Goal: Task Accomplishment & Management: Manage account settings

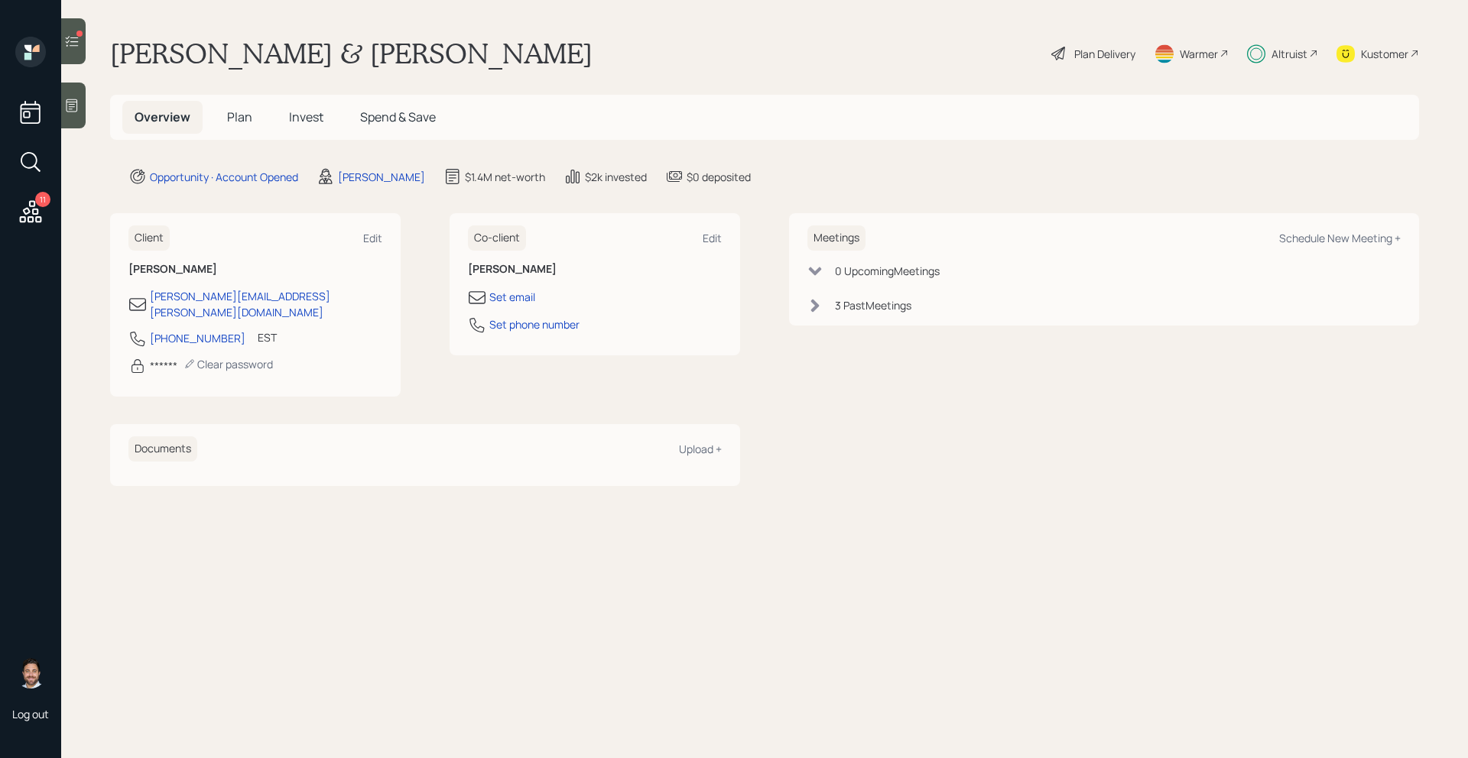
click at [240, 118] on span "Plan" at bounding box center [239, 117] width 25 height 17
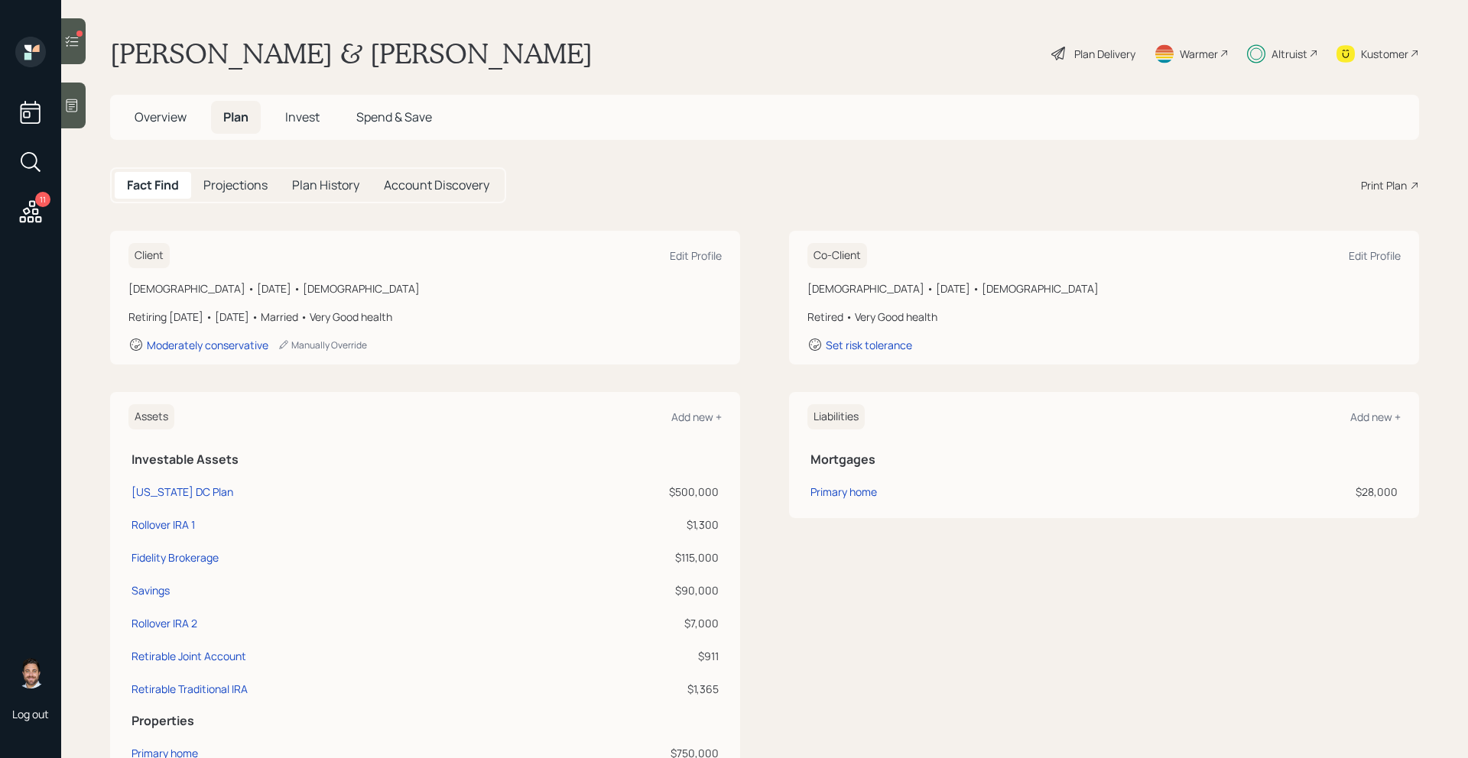
click at [303, 117] on span "Invest" at bounding box center [302, 117] width 34 height 17
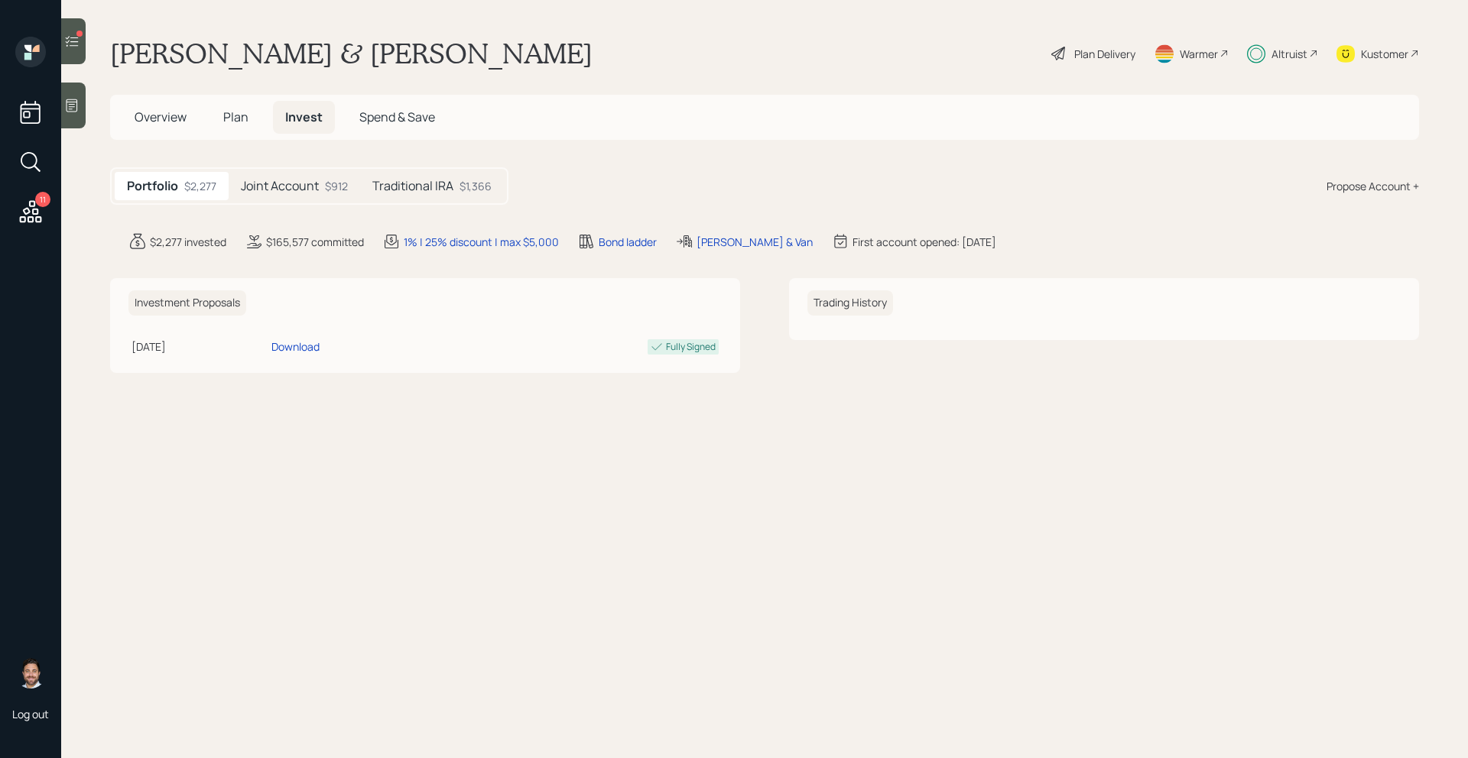
click at [322, 190] on div "Joint Account $912" at bounding box center [294, 186] width 131 height 28
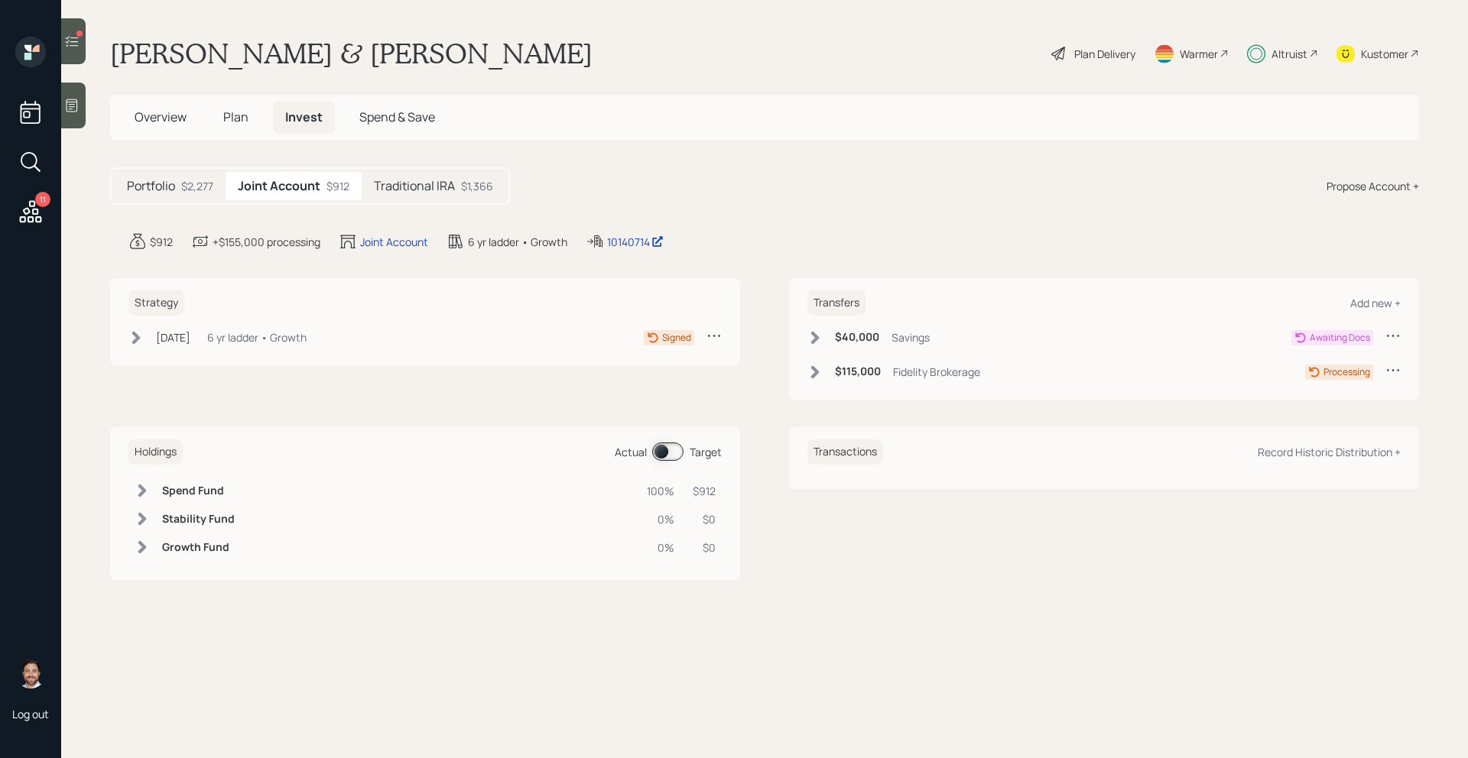
click at [424, 184] on h5 "Traditional IRA" at bounding box center [414, 186] width 81 height 15
click at [275, 193] on h5 "Joint Account" at bounding box center [277, 186] width 78 height 15
click at [73, 53] on div at bounding box center [73, 41] width 24 height 46
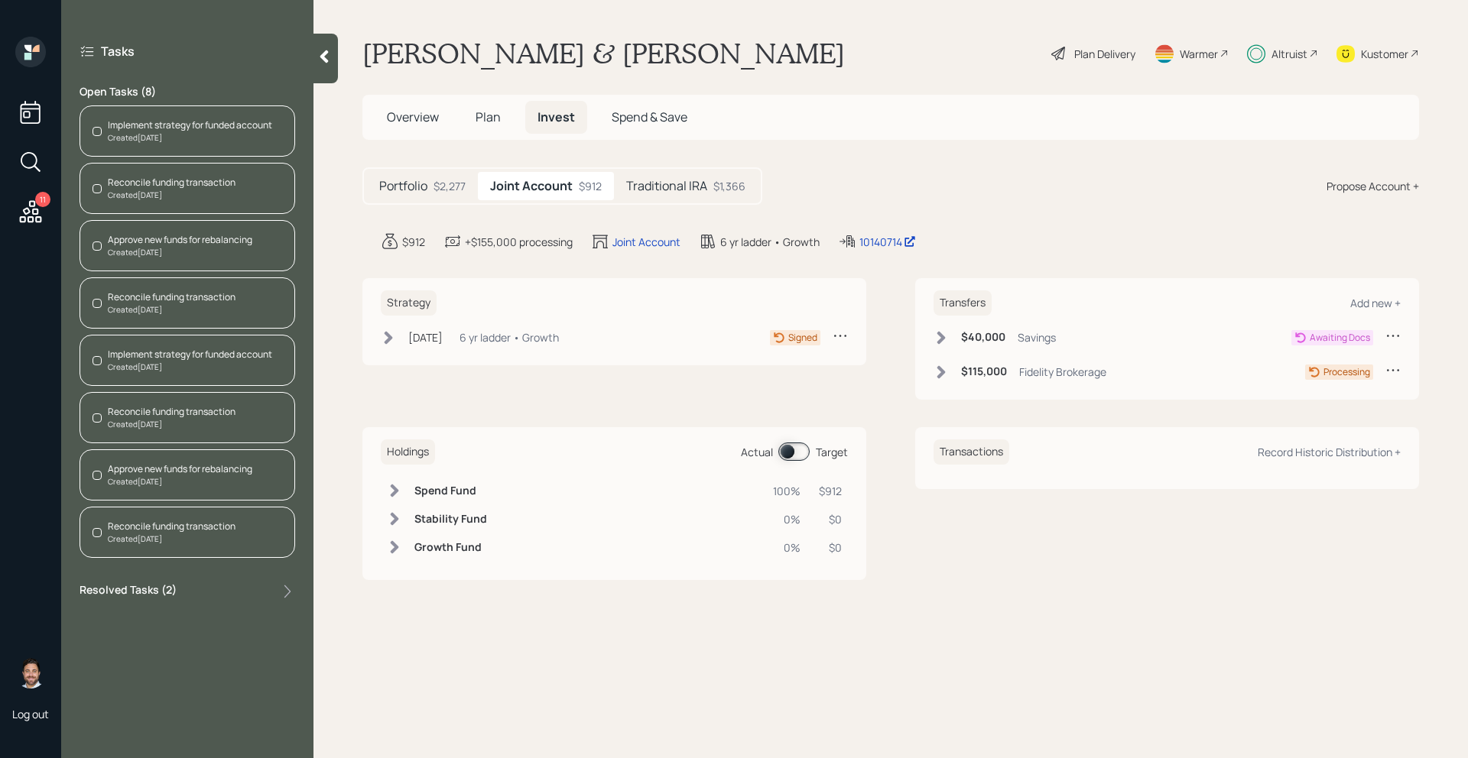
click at [254, 138] on div "Created [DATE]" at bounding box center [190, 137] width 164 height 11
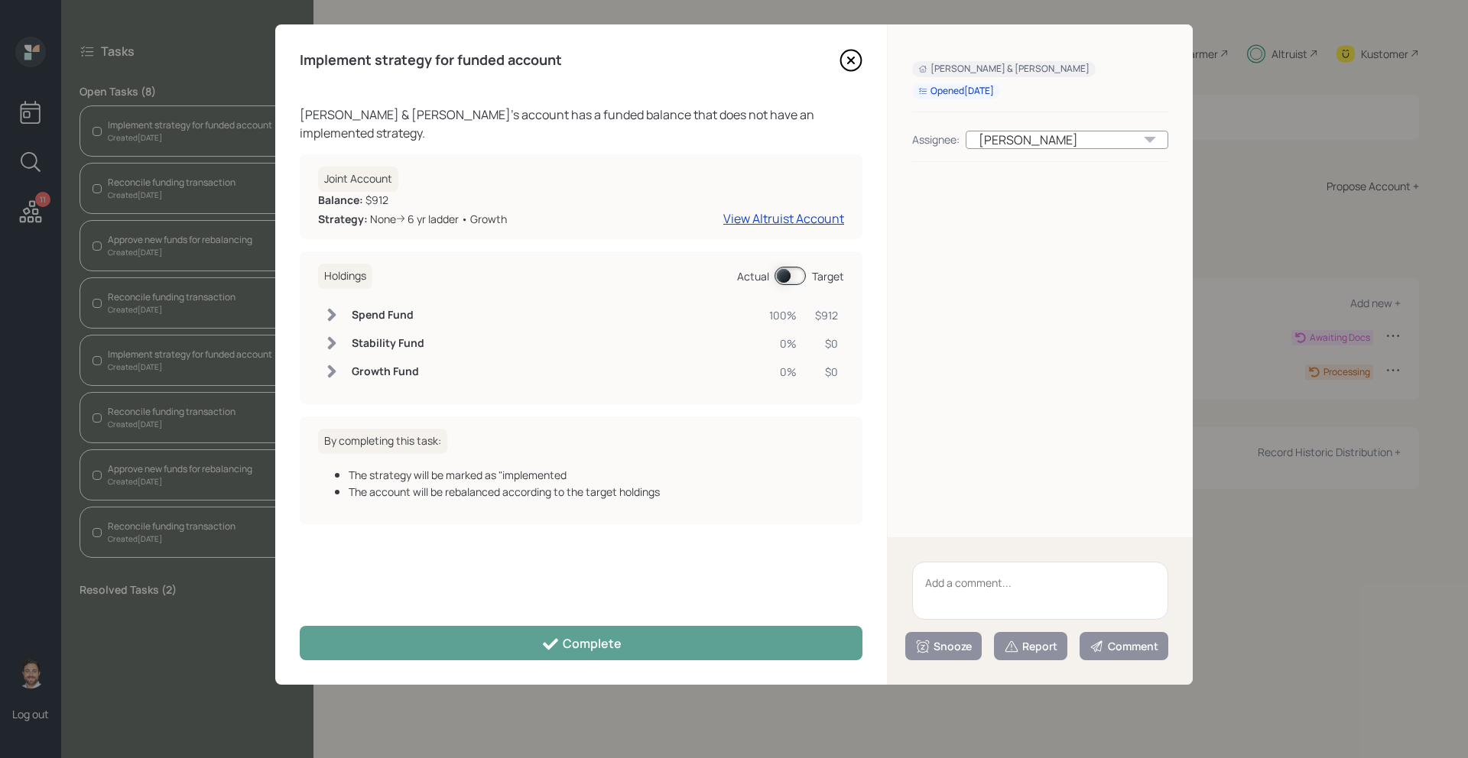
click at [581, 660] on div "Implement strategy for funded account [PERSON_NAME] & [PERSON_NAME] 's account …" at bounding box center [581, 354] width 612 height 660
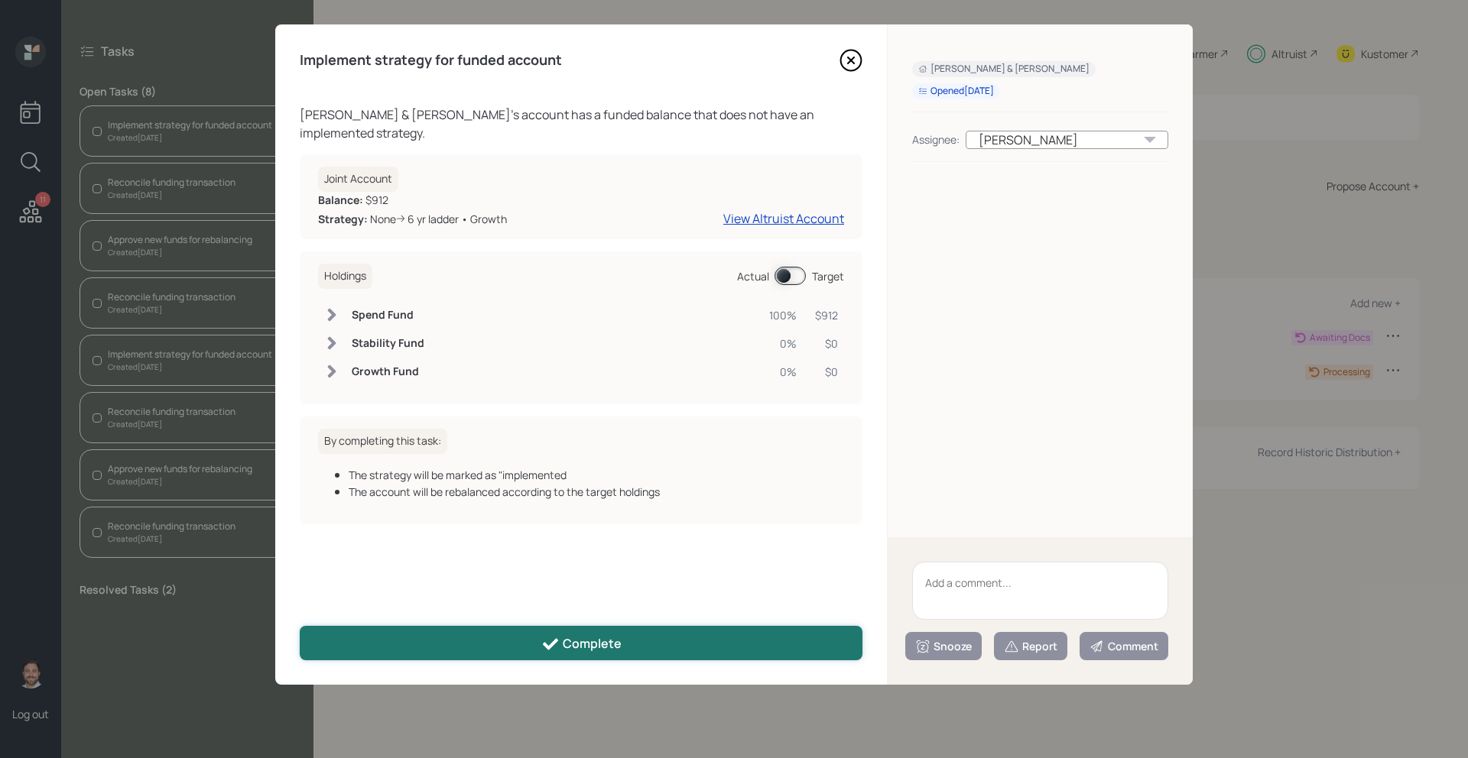
click at [575, 655] on button "Complete" at bounding box center [581, 643] width 563 height 34
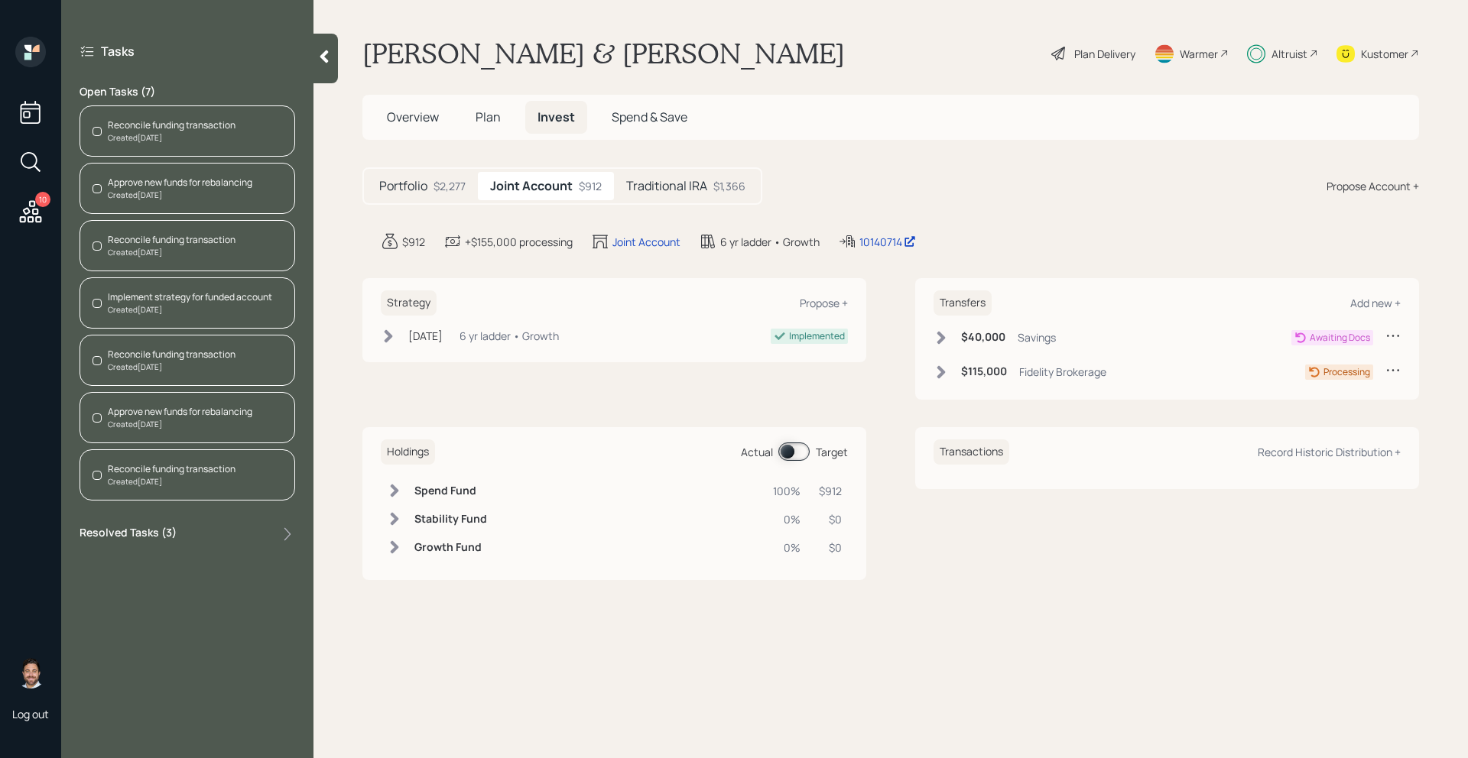
click at [225, 299] on div "Implement strategy for funded account" at bounding box center [190, 297] width 164 height 14
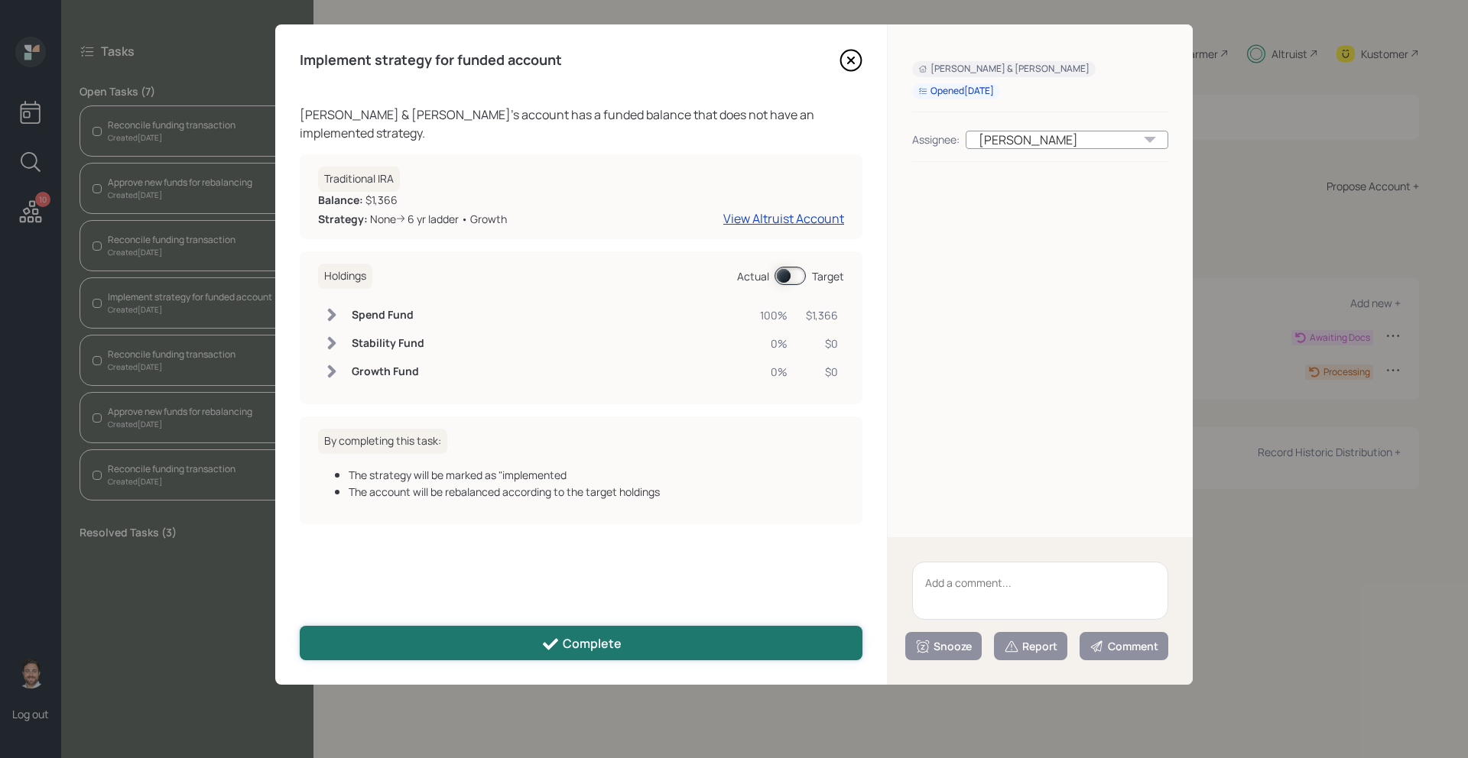
click at [599, 631] on button "Complete" at bounding box center [581, 643] width 563 height 34
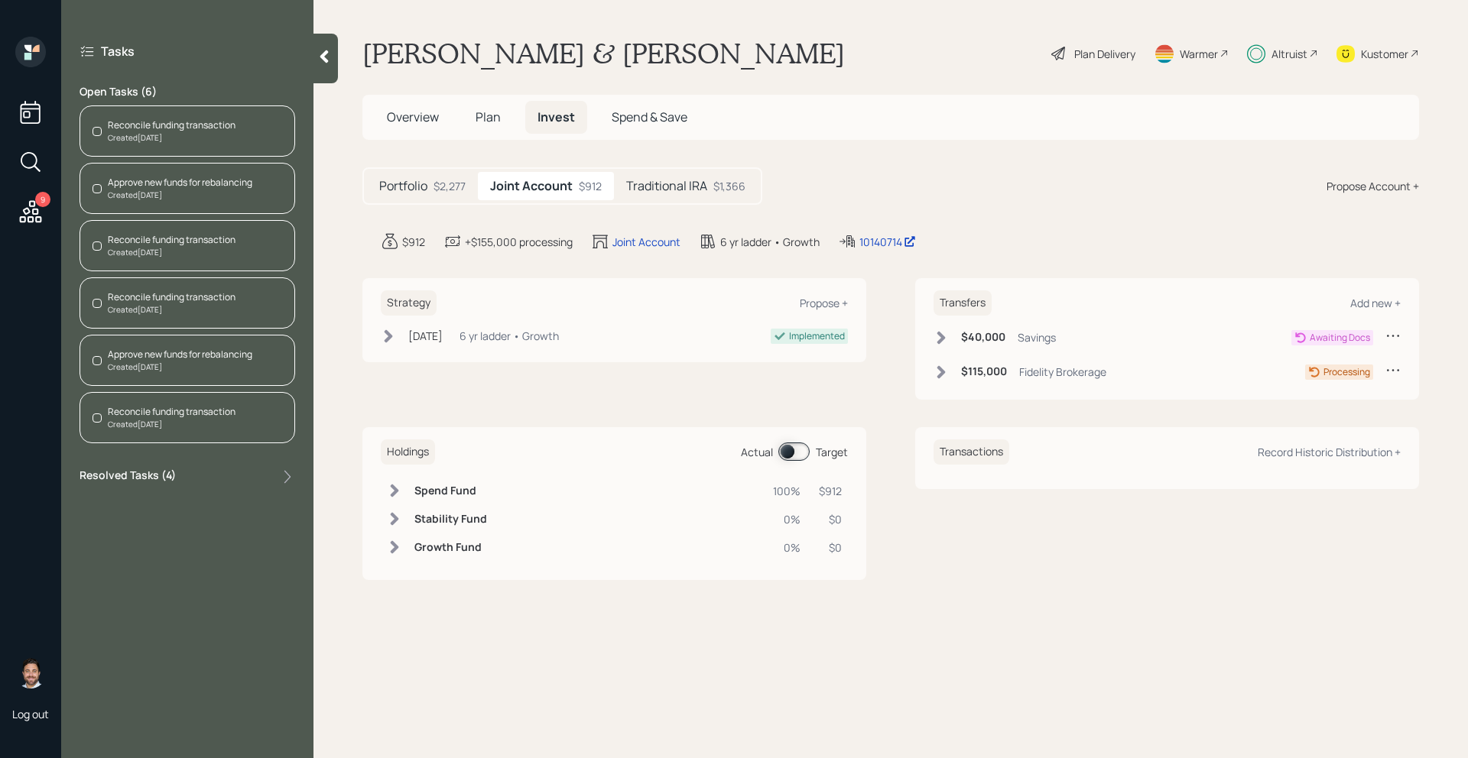
click at [248, 136] on div "Reconcile funding transaction Created [DATE]" at bounding box center [187, 130] width 216 height 51
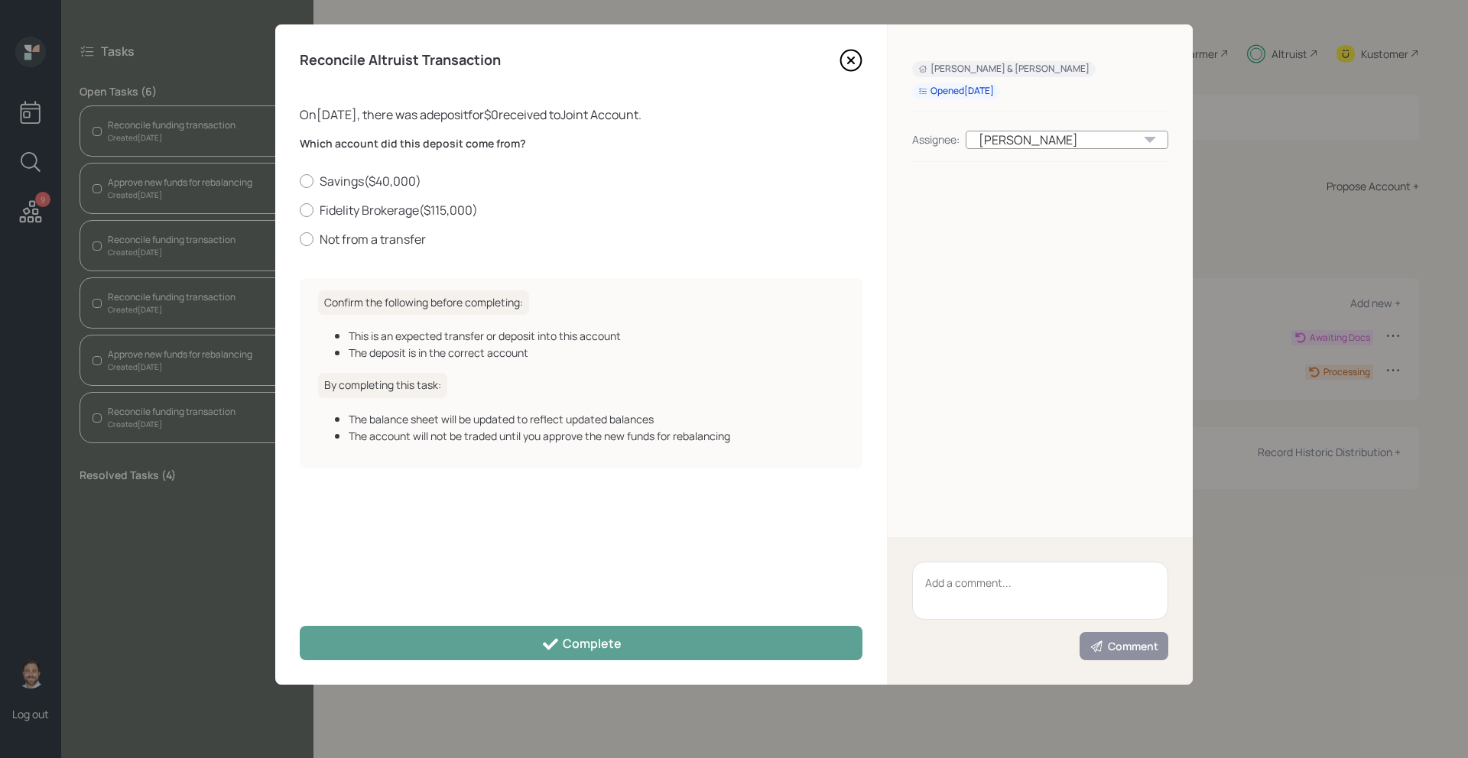
click at [852, 67] on icon at bounding box center [850, 60] width 23 height 23
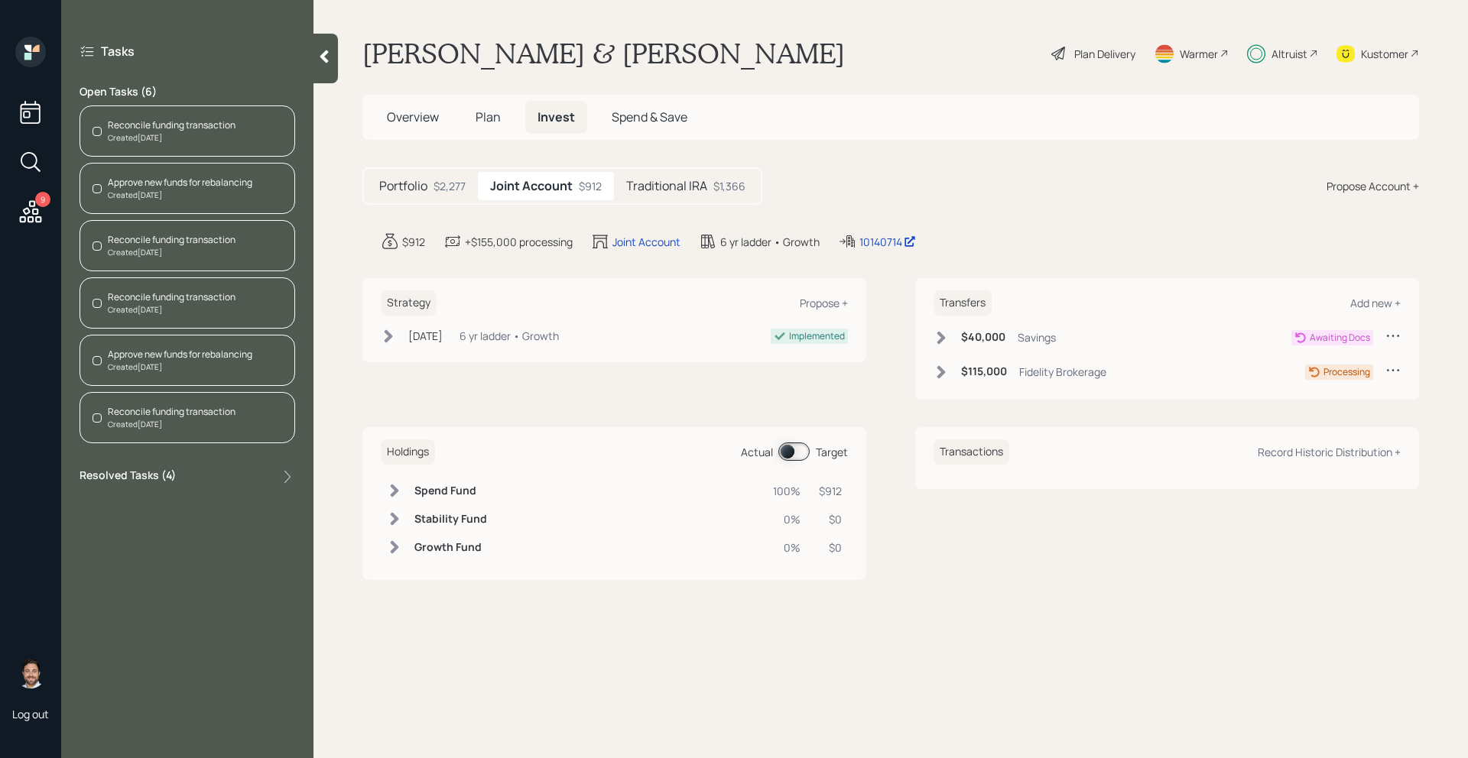
click at [199, 243] on div "Reconcile funding transaction" at bounding box center [172, 240] width 128 height 14
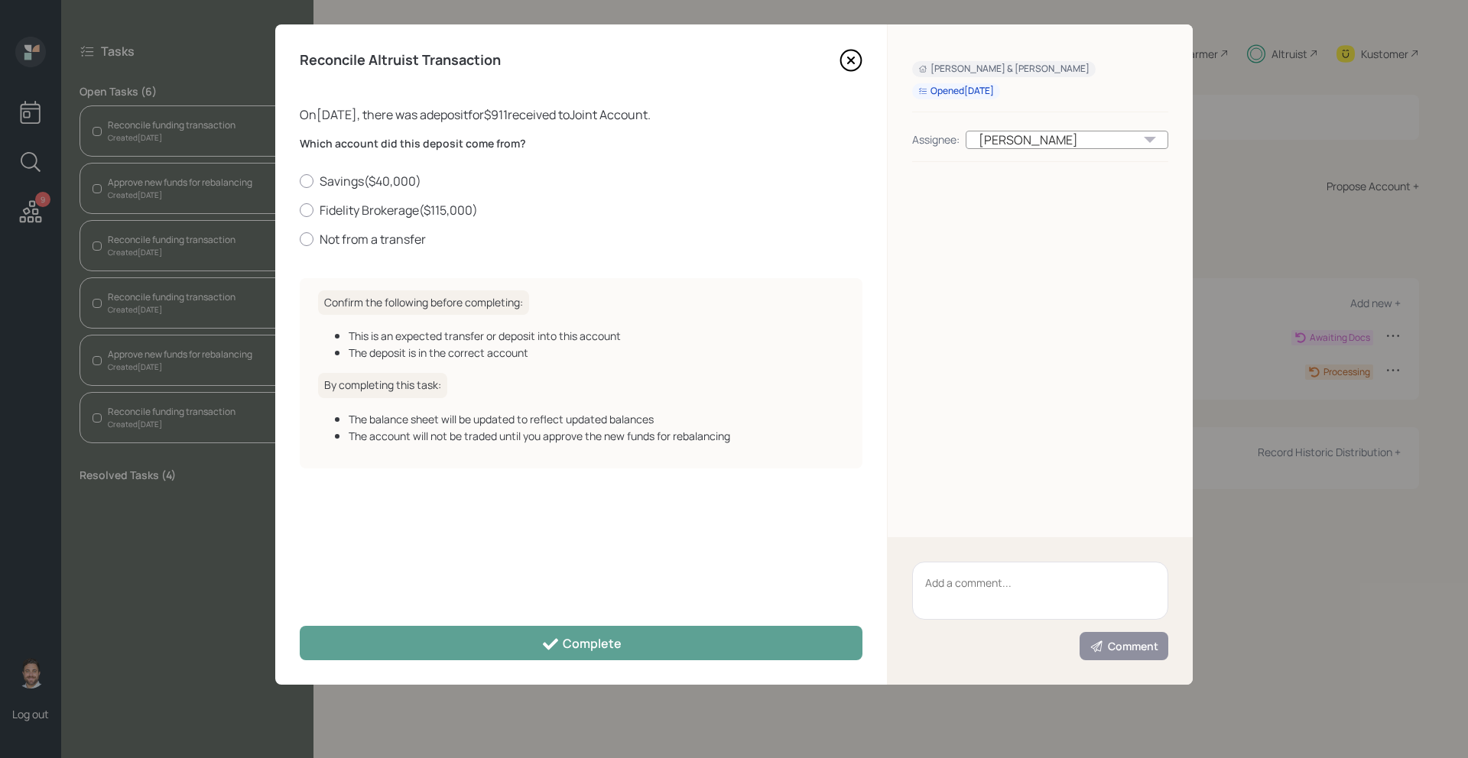
click at [849, 60] on icon at bounding box center [851, 60] width 6 height 6
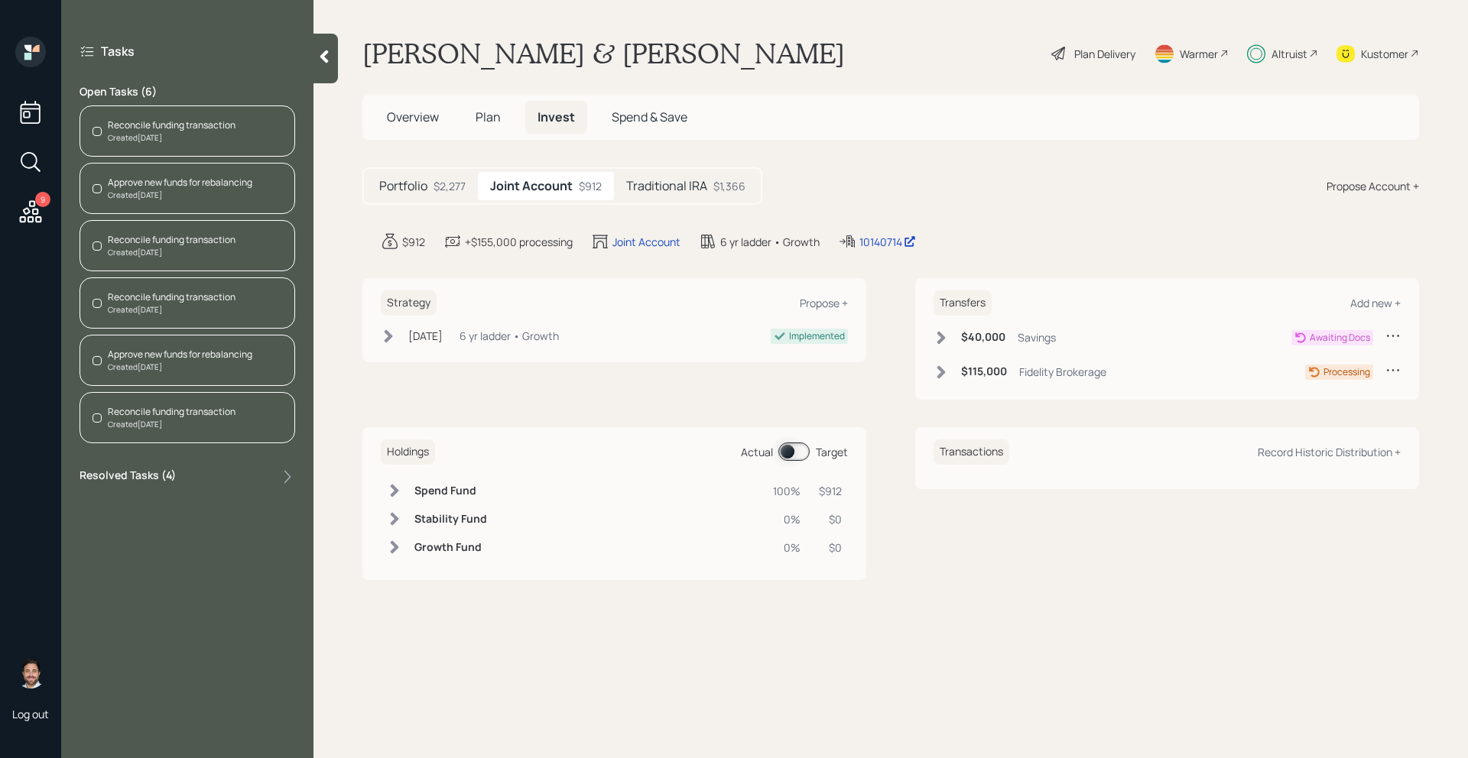
click at [161, 414] on div "Reconcile funding transaction" at bounding box center [172, 412] width 128 height 14
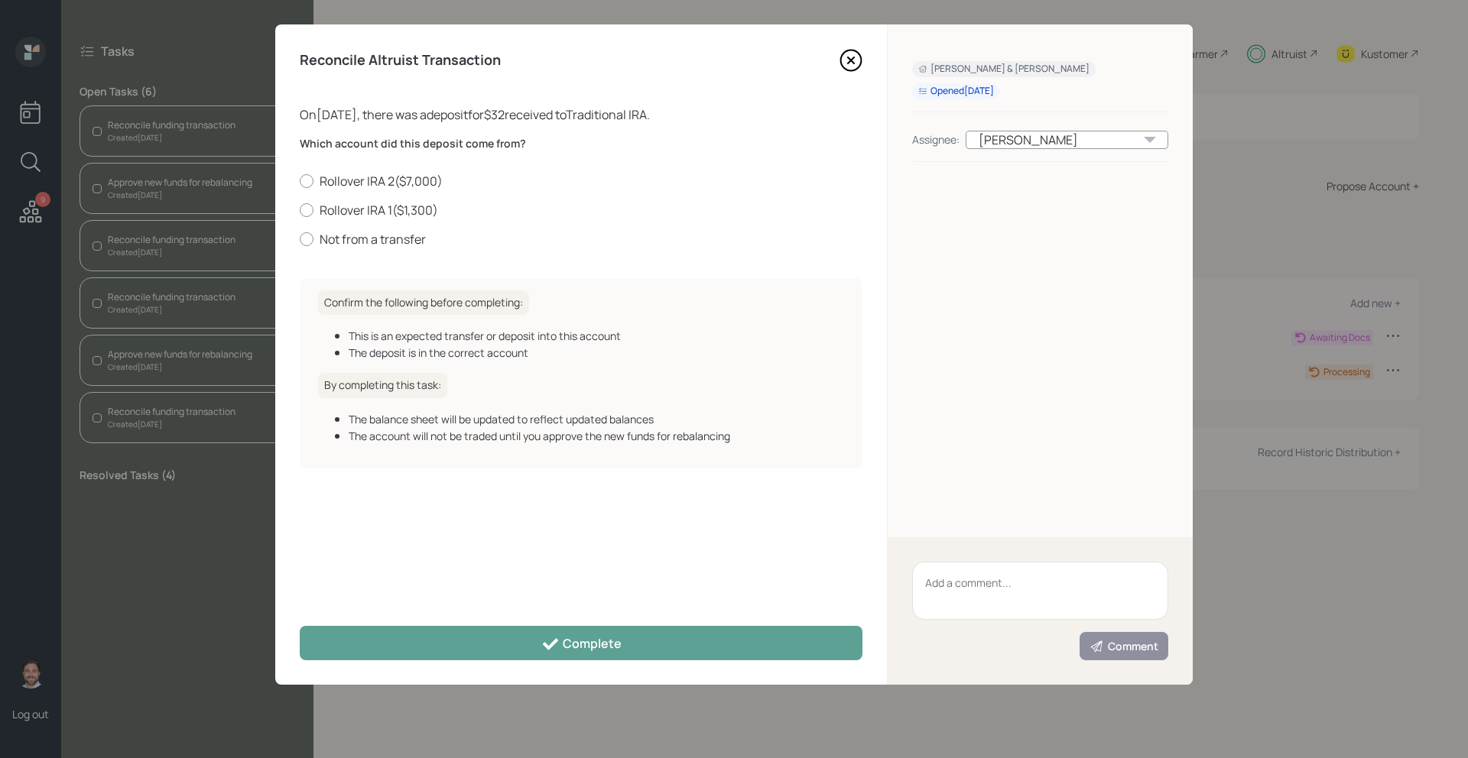
click at [842, 54] on icon at bounding box center [851, 60] width 21 height 21
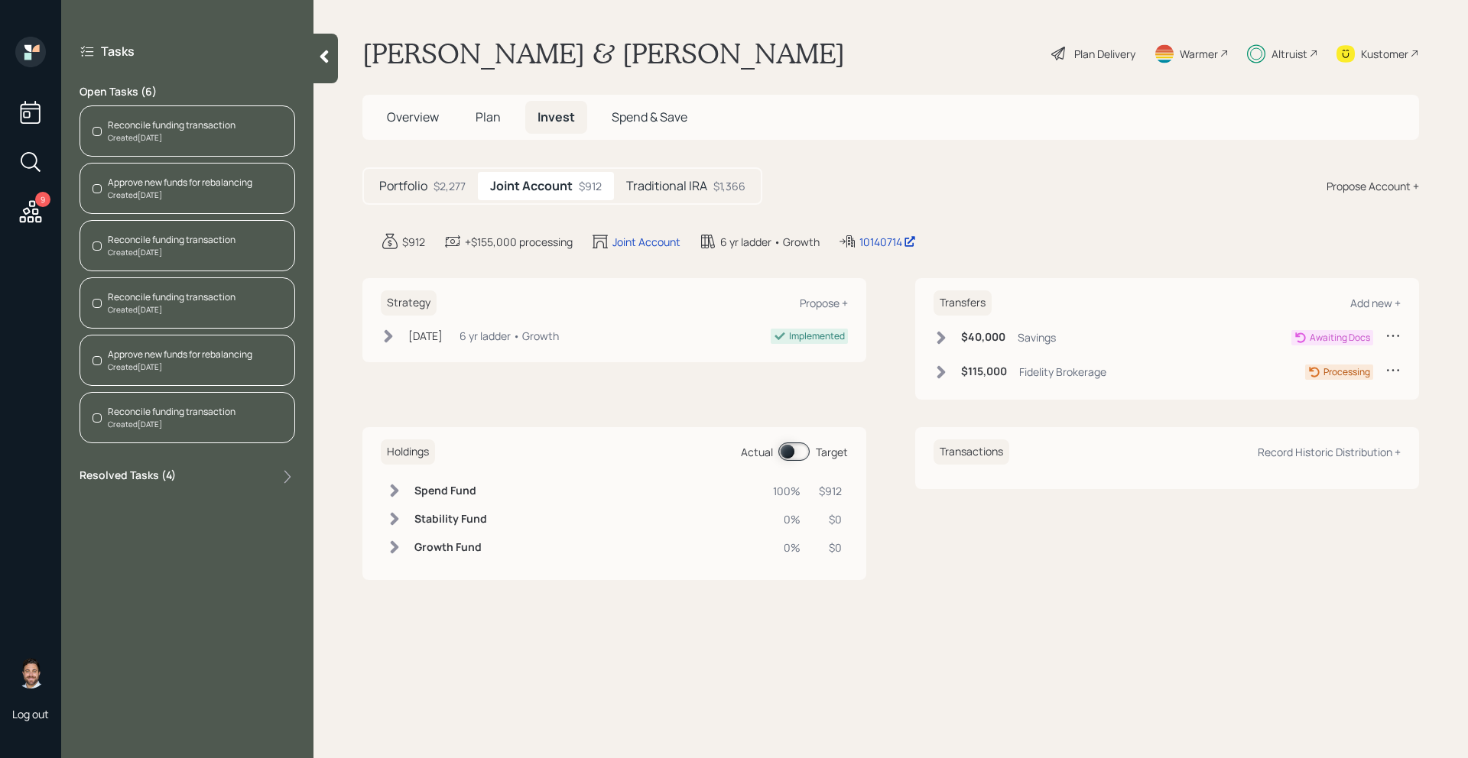
click at [1289, 54] on div "Altruist" at bounding box center [1289, 54] width 36 height 16
click at [1296, 50] on div "Altruist" at bounding box center [1289, 54] width 36 height 16
click at [418, 118] on span "Overview" at bounding box center [413, 117] width 52 height 17
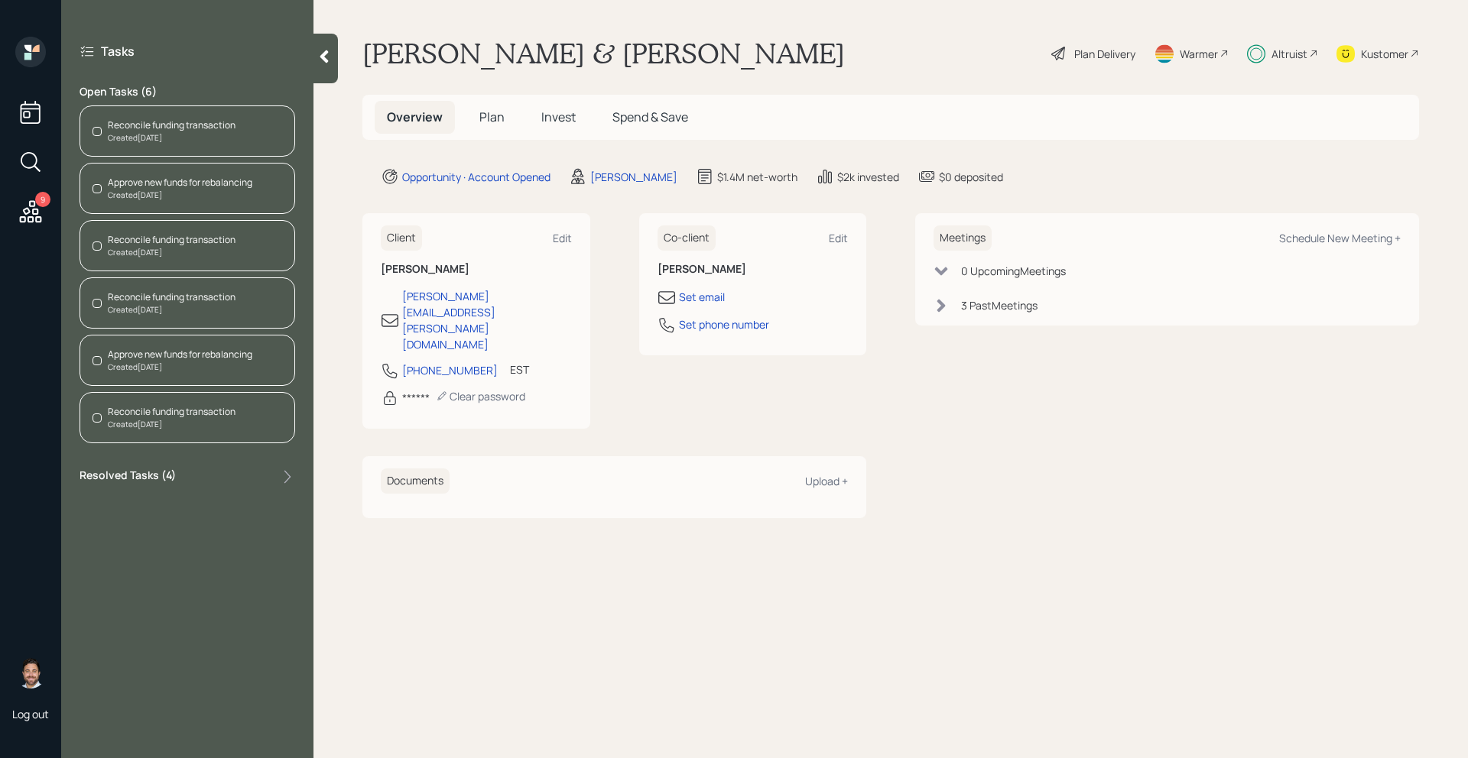
click at [496, 117] on span "Plan" at bounding box center [491, 117] width 25 height 17
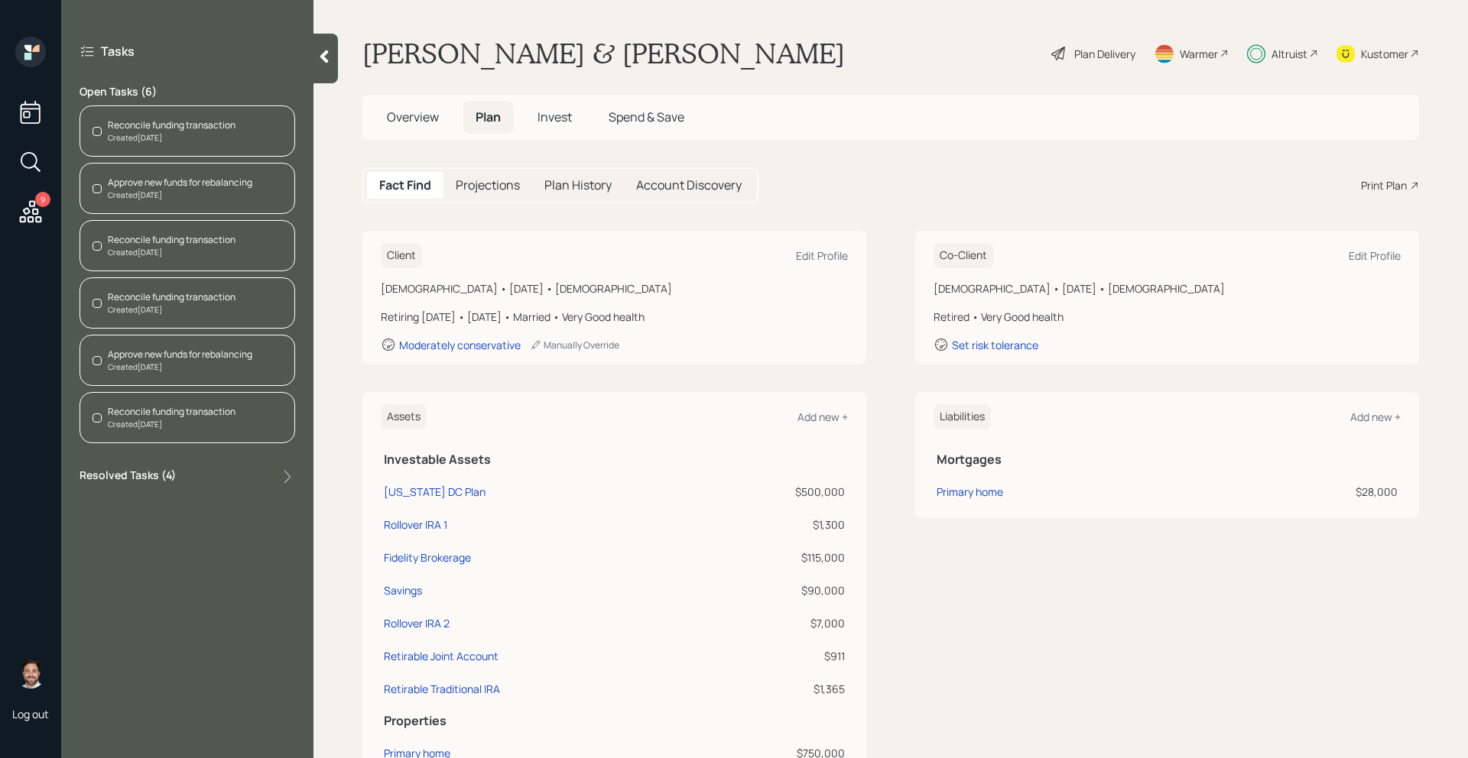
click at [563, 131] on h5 "Invest" at bounding box center [554, 117] width 59 height 33
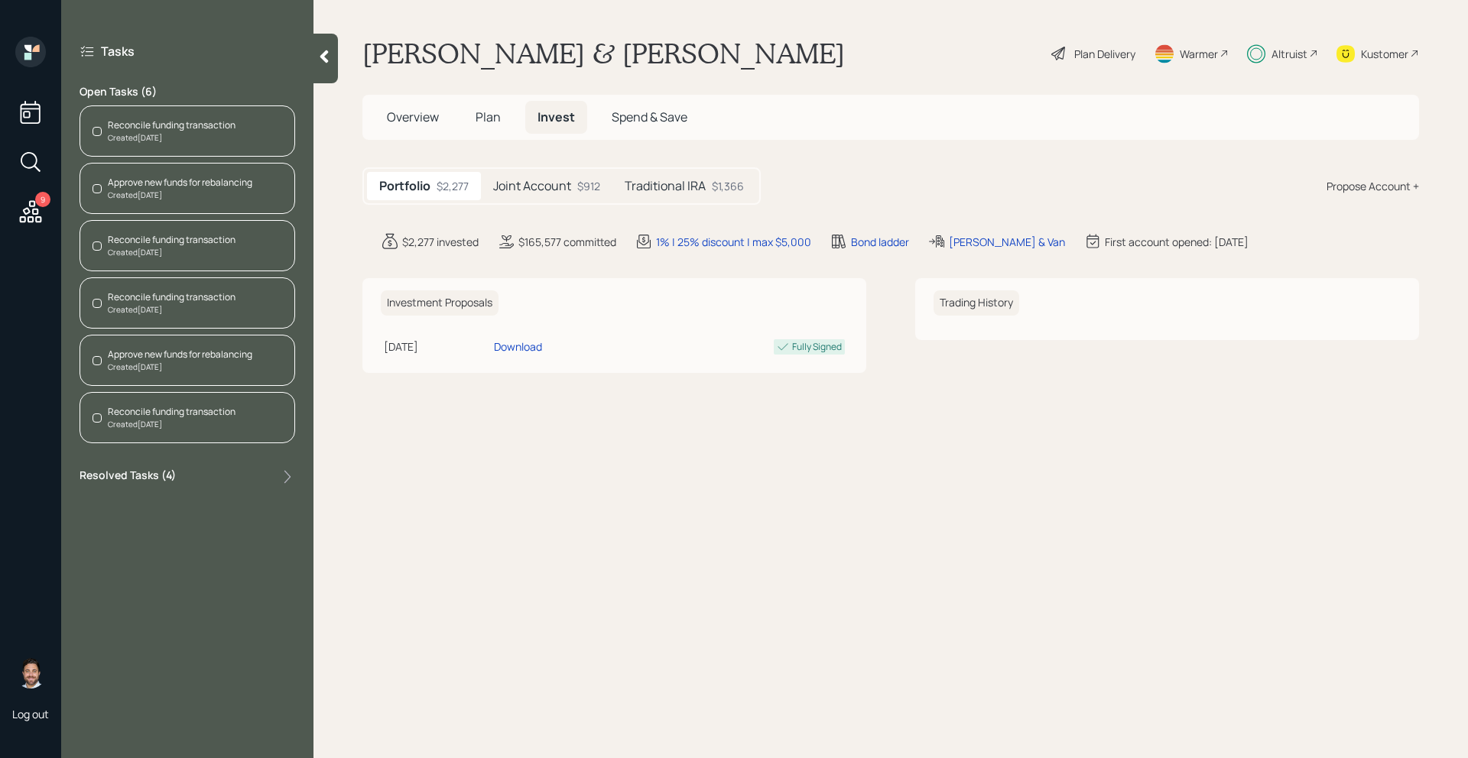
click at [699, 182] on h5 "Traditional IRA" at bounding box center [665, 186] width 81 height 15
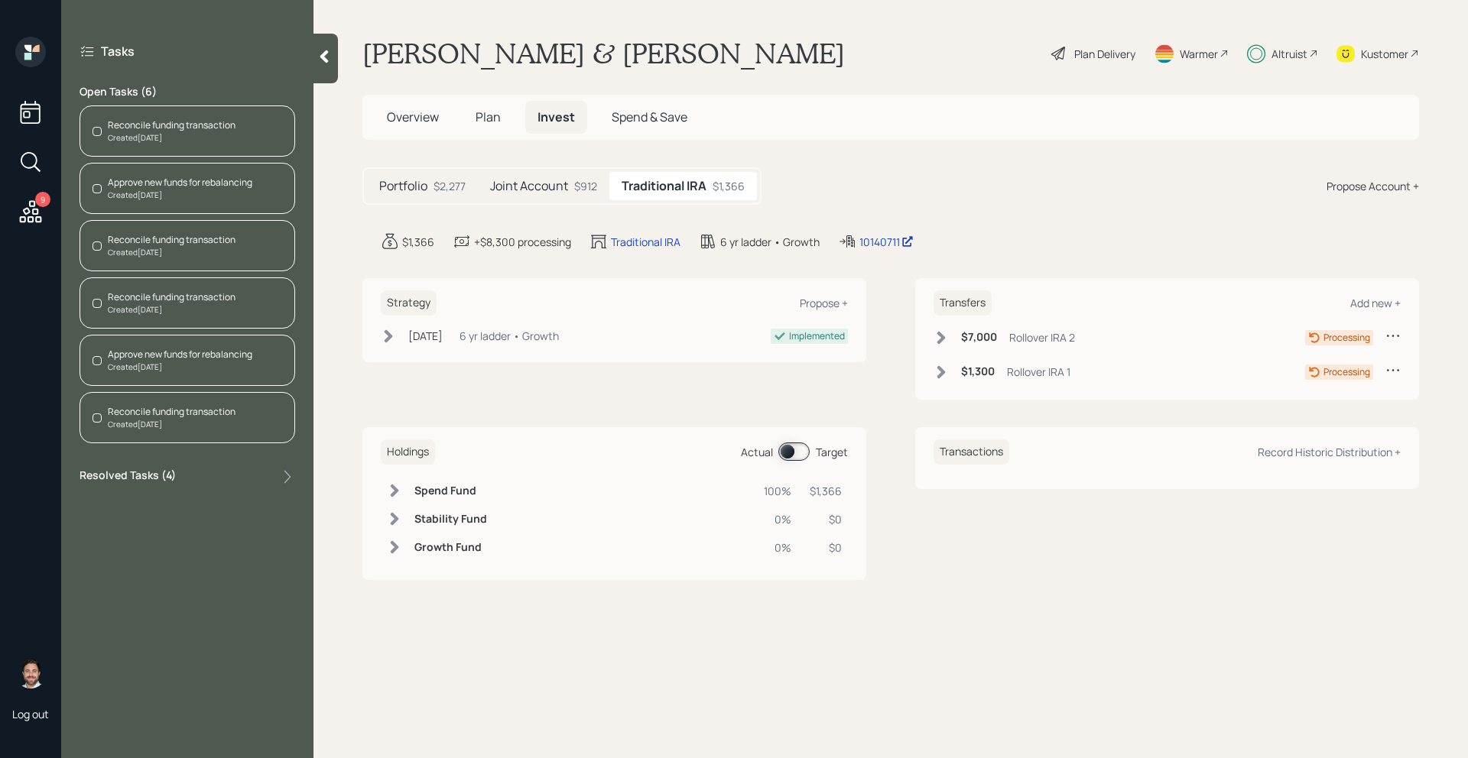
click at [212, 141] on div "Created [DATE]" at bounding box center [172, 137] width 128 height 11
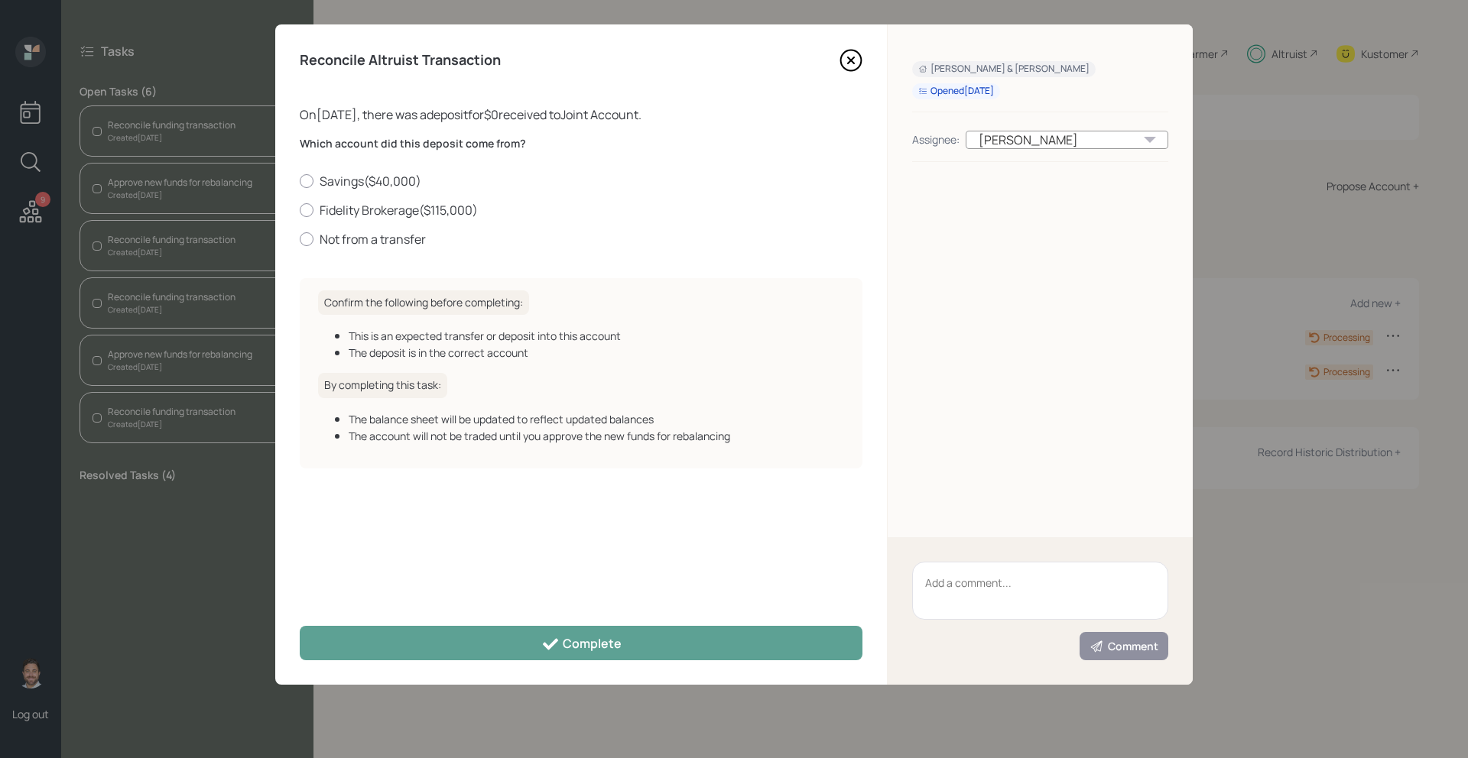
click at [852, 65] on icon at bounding box center [850, 60] width 23 height 23
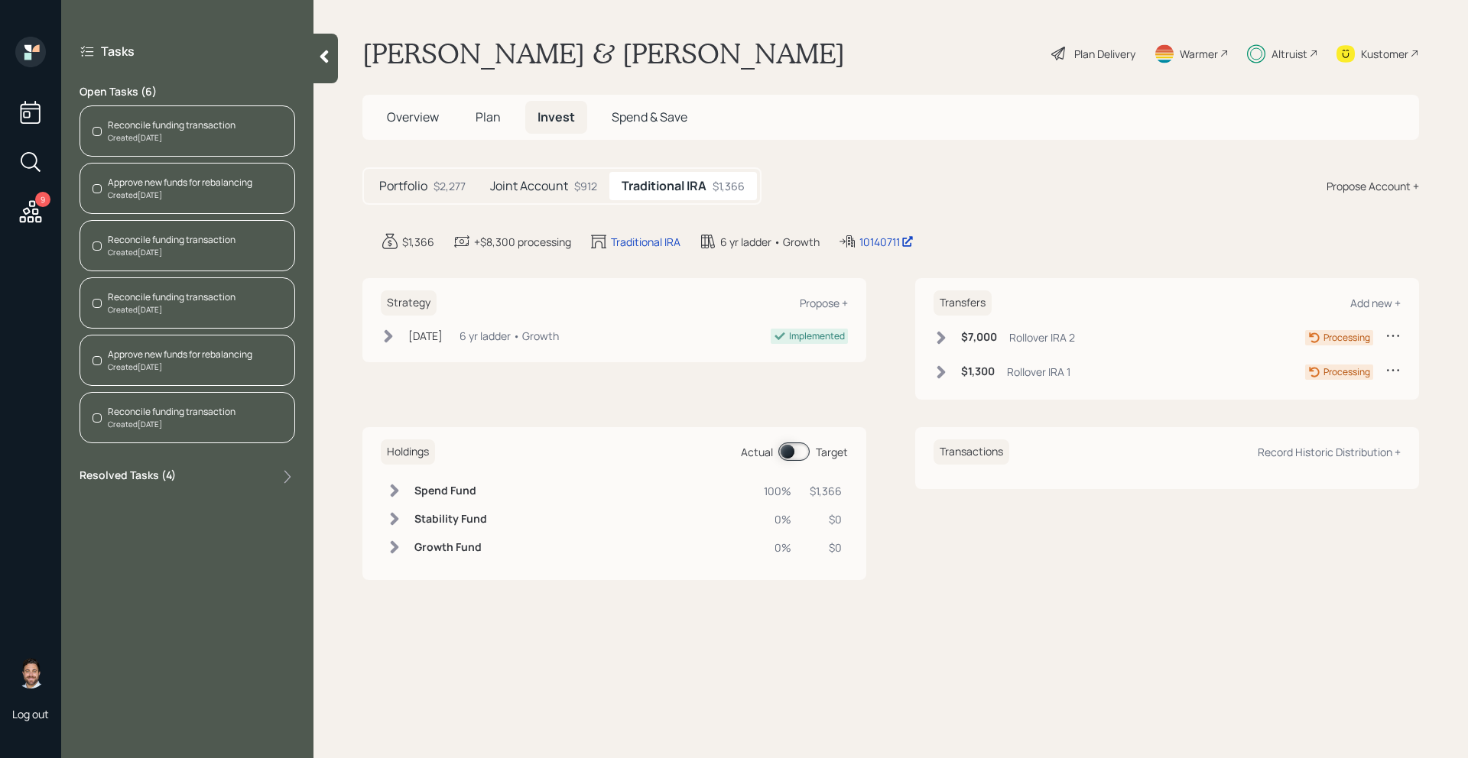
click at [209, 247] on div "Created [DATE]" at bounding box center [172, 252] width 128 height 11
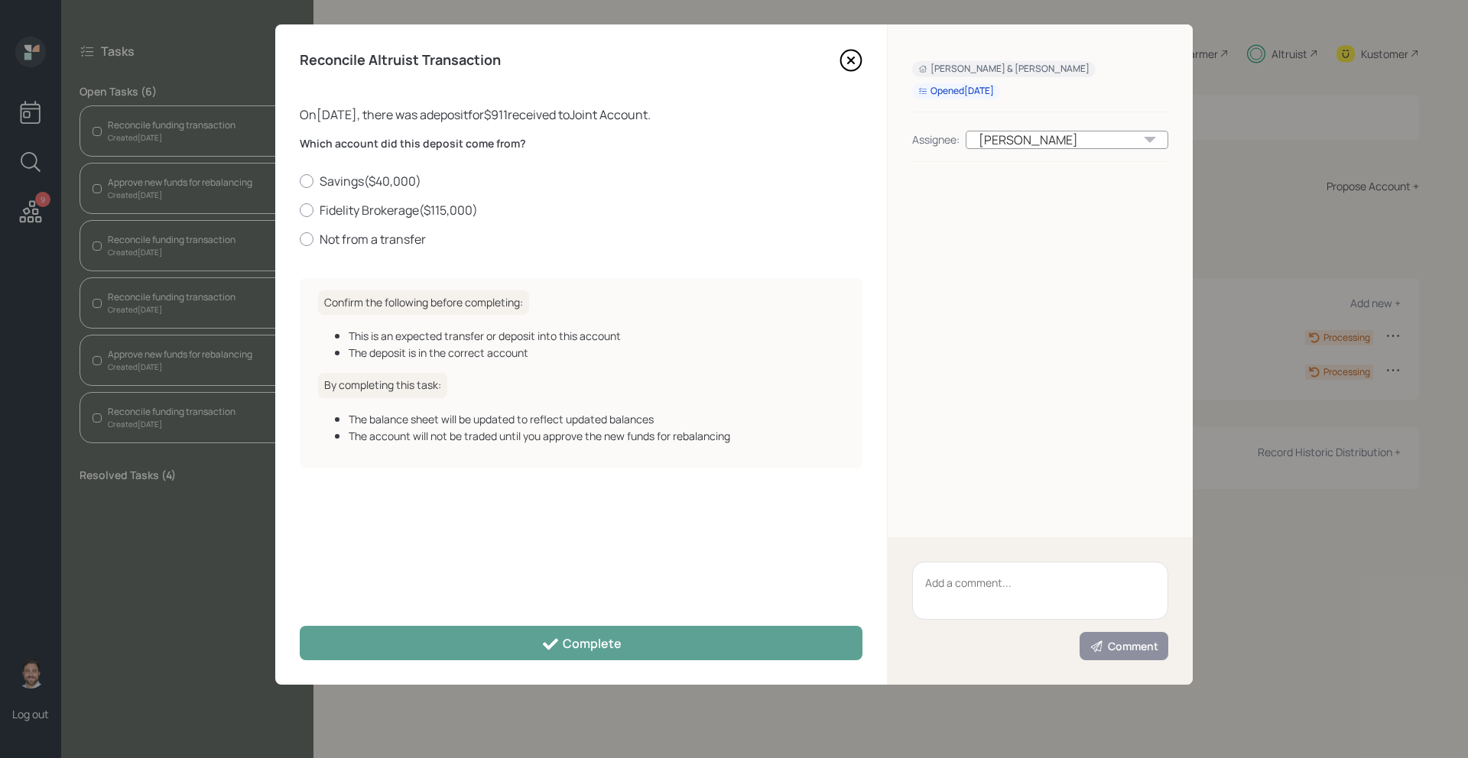
click at [848, 61] on icon at bounding box center [850, 60] width 23 height 23
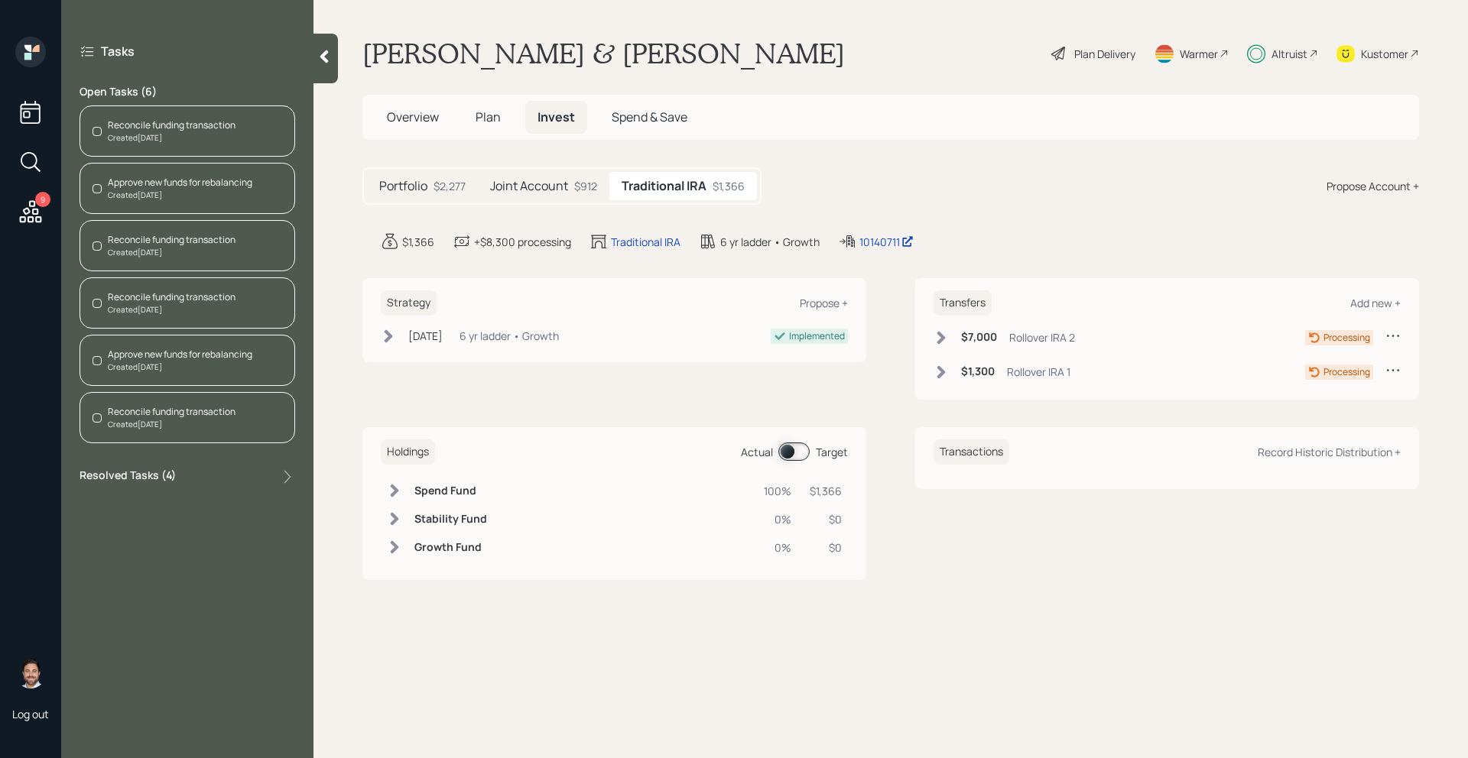
click at [190, 422] on div "Created [DATE]" at bounding box center [172, 424] width 128 height 11
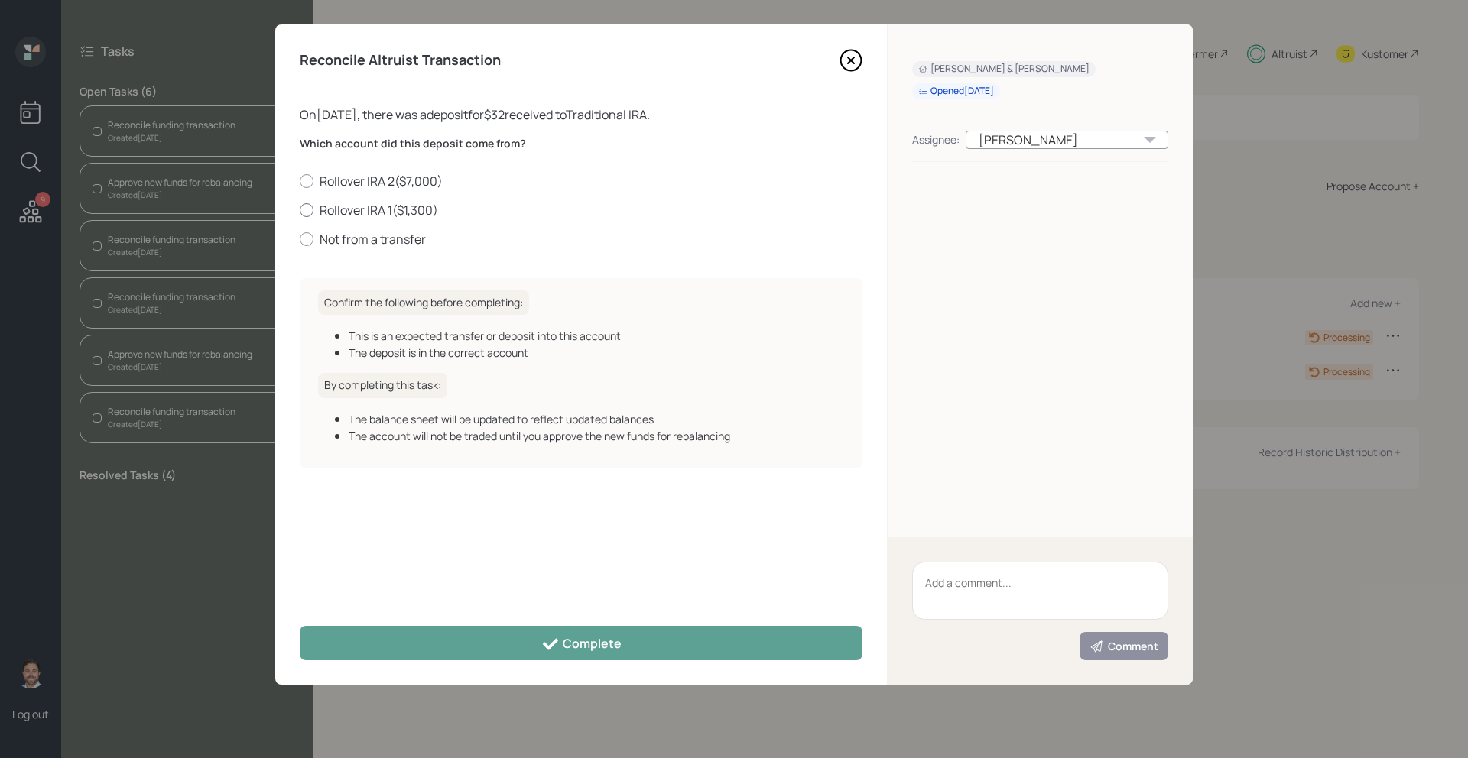
click at [334, 209] on label "Rollover IRA 1 ( $1,300 )" at bounding box center [581, 210] width 563 height 17
click at [300, 209] on input "Rollover IRA 1 ( $1,300 )" at bounding box center [299, 209] width 1 height 1
radio input "true"
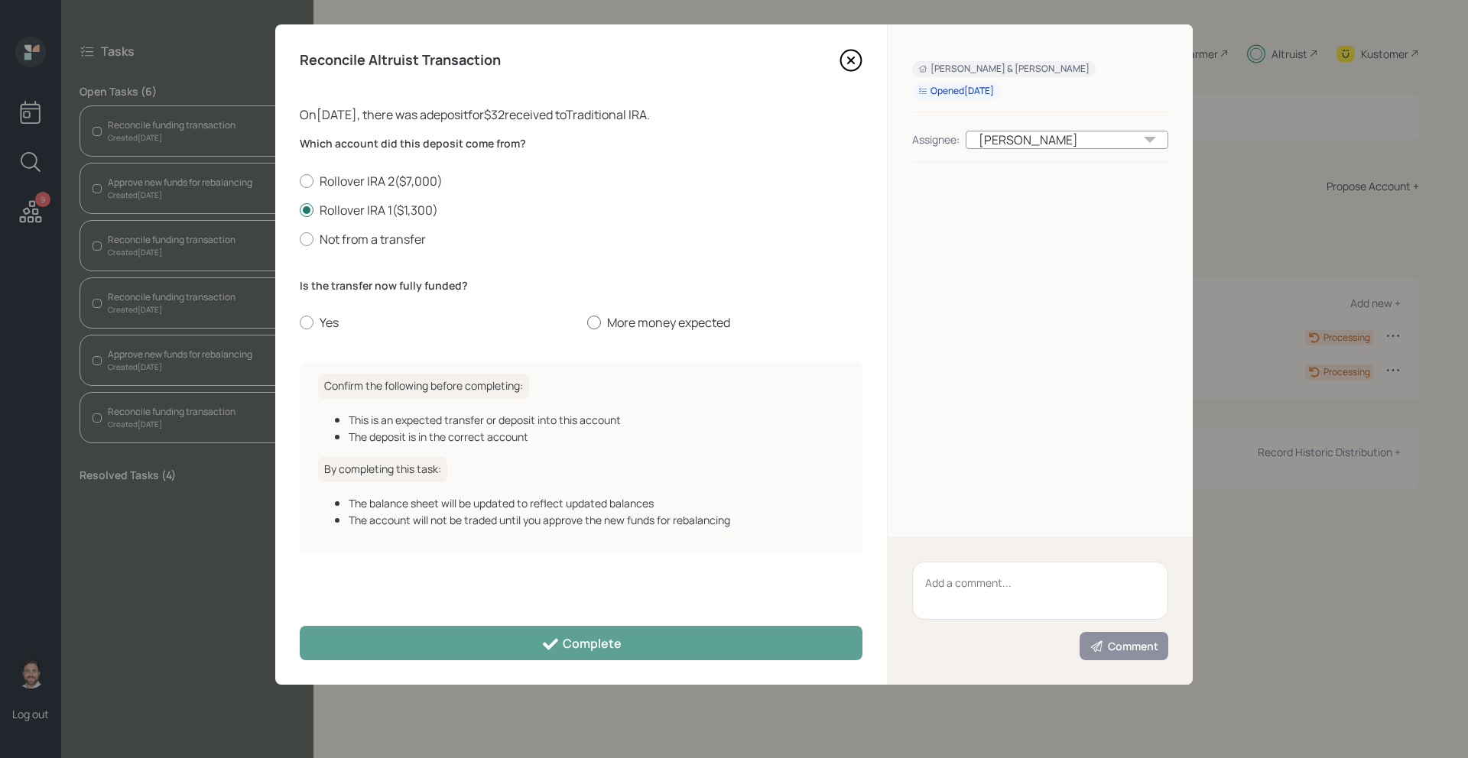
click at [683, 326] on label "More money expected" at bounding box center [724, 322] width 275 height 17
click at [587, 323] on input "More money expected" at bounding box center [586, 323] width 1 height 1
radio input "true"
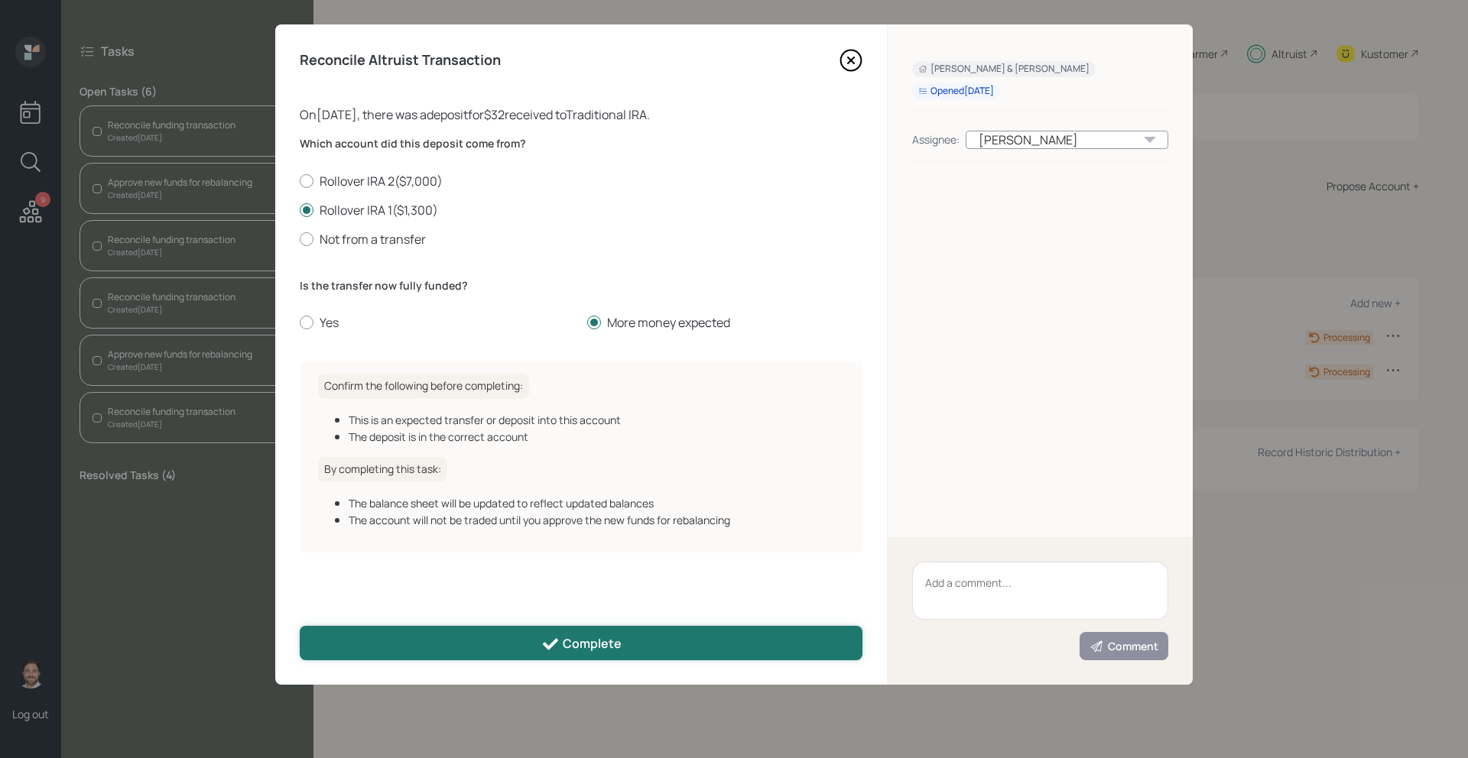
click at [554, 646] on icon at bounding box center [550, 644] width 18 height 18
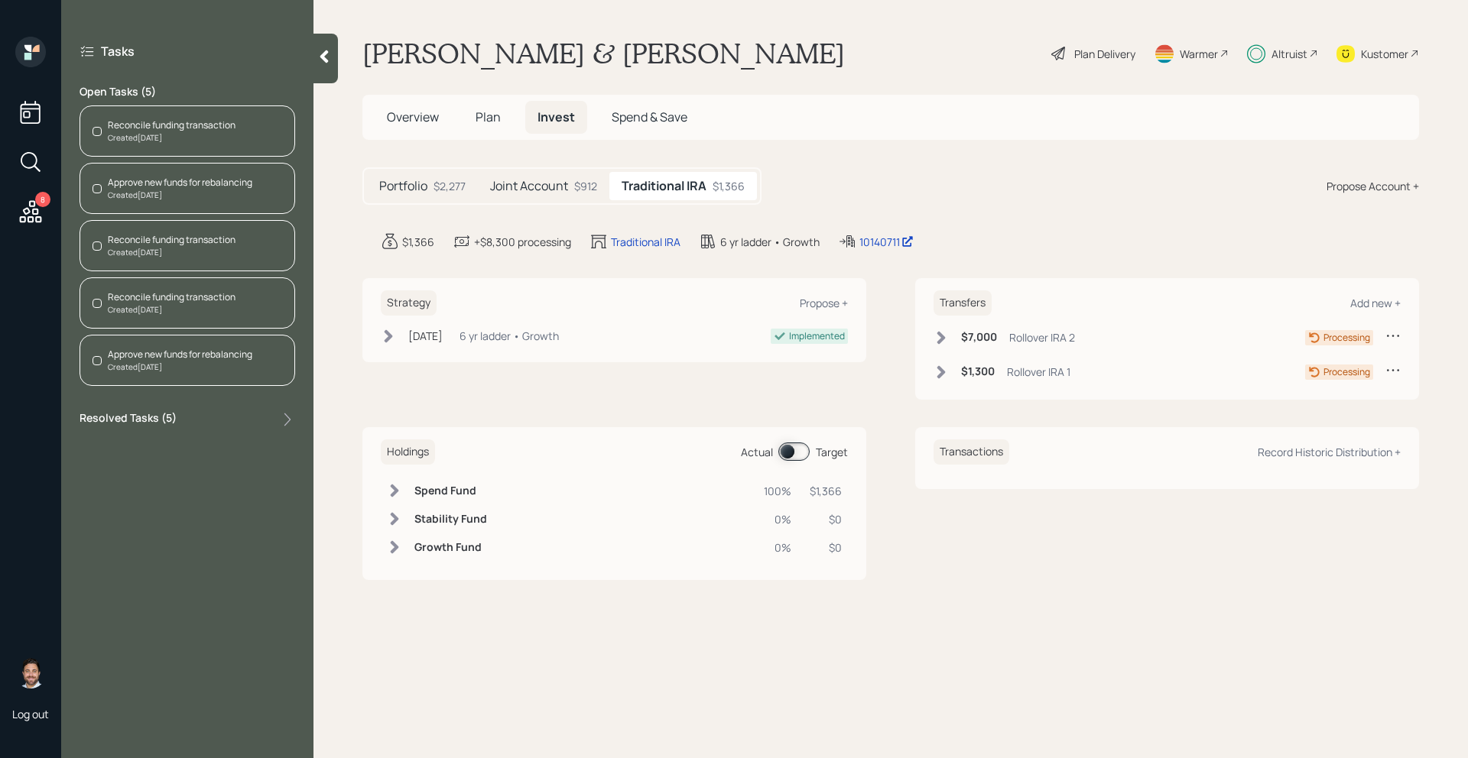
click at [258, 305] on div "Reconcile funding transaction Created [DATE]" at bounding box center [187, 302] width 216 height 51
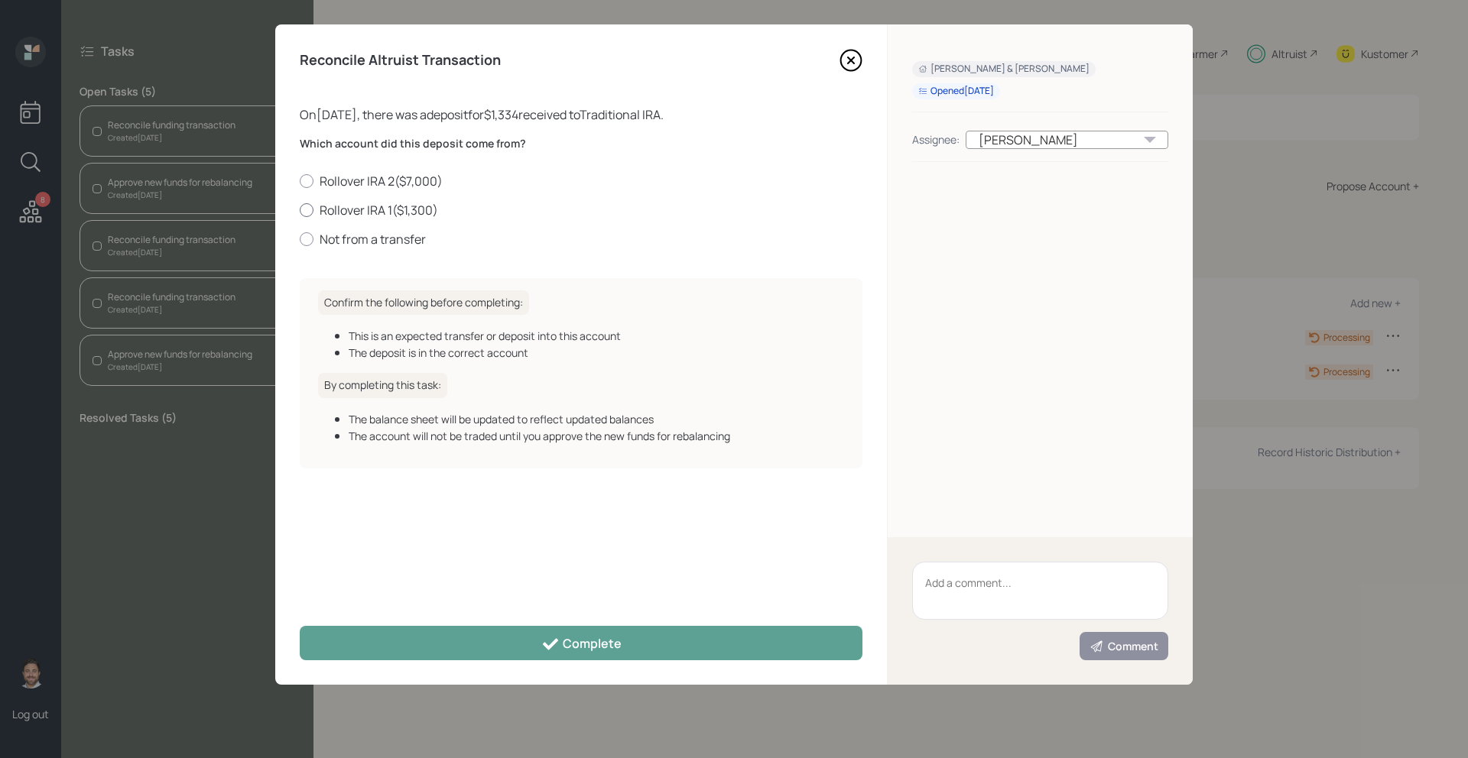
click at [328, 210] on label "Rollover IRA 1 ( $1,300 )" at bounding box center [581, 210] width 563 height 17
click at [300, 210] on input "Rollover IRA 1 ( $1,300 )" at bounding box center [299, 209] width 1 height 1
radio input "true"
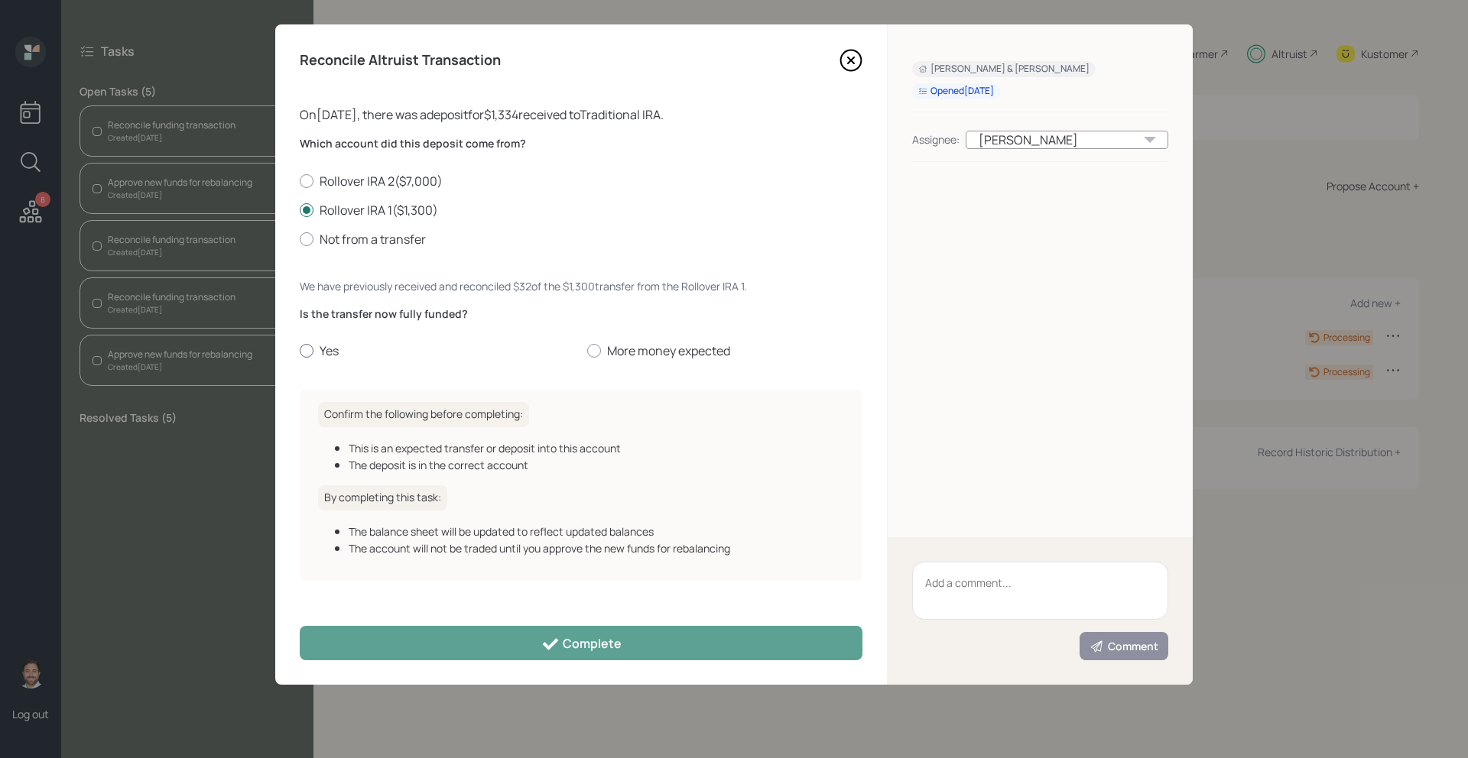
click at [312, 349] on div at bounding box center [307, 351] width 14 height 14
click at [300, 351] on input "Yes" at bounding box center [299, 351] width 1 height 1
radio input "true"
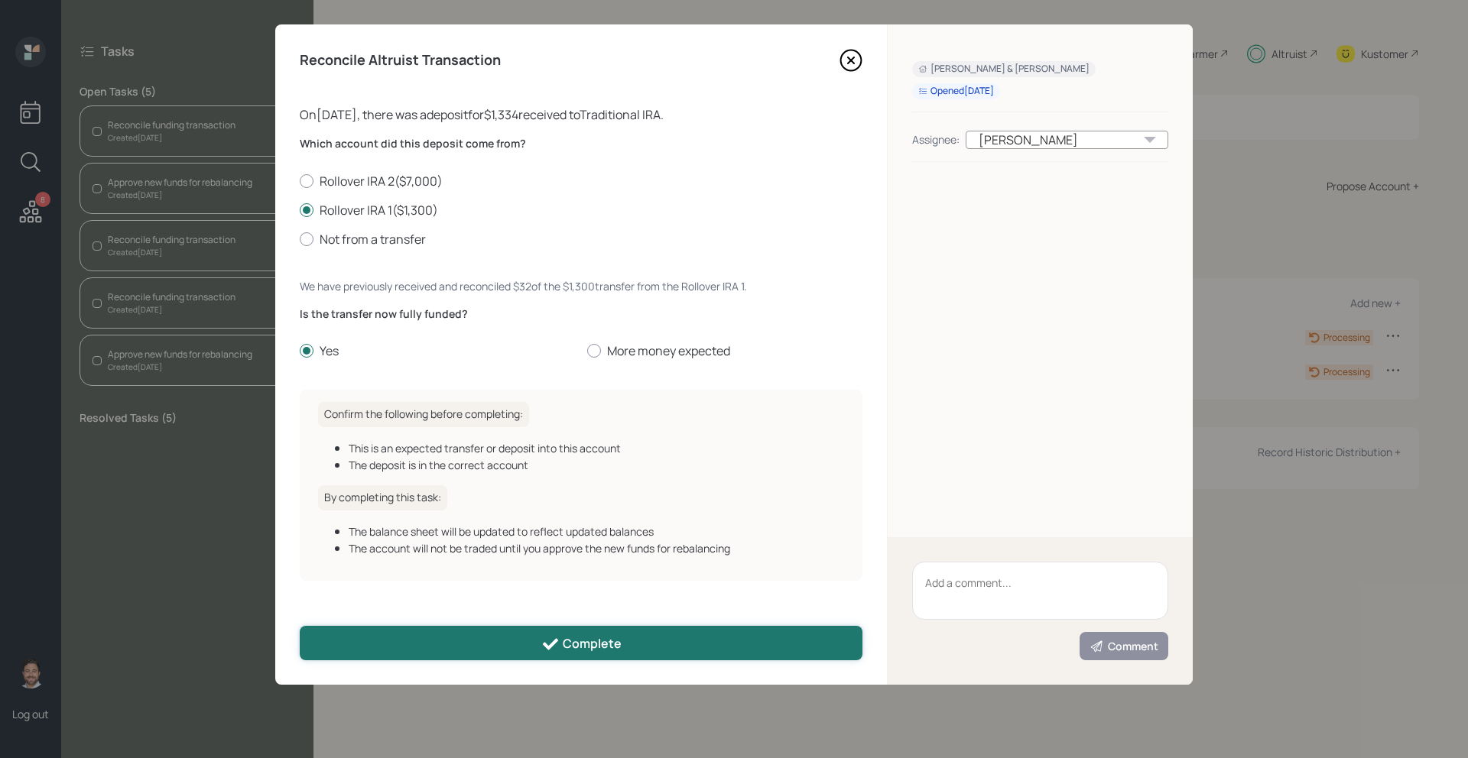
click at [406, 644] on button "Complete" at bounding box center [581, 643] width 563 height 34
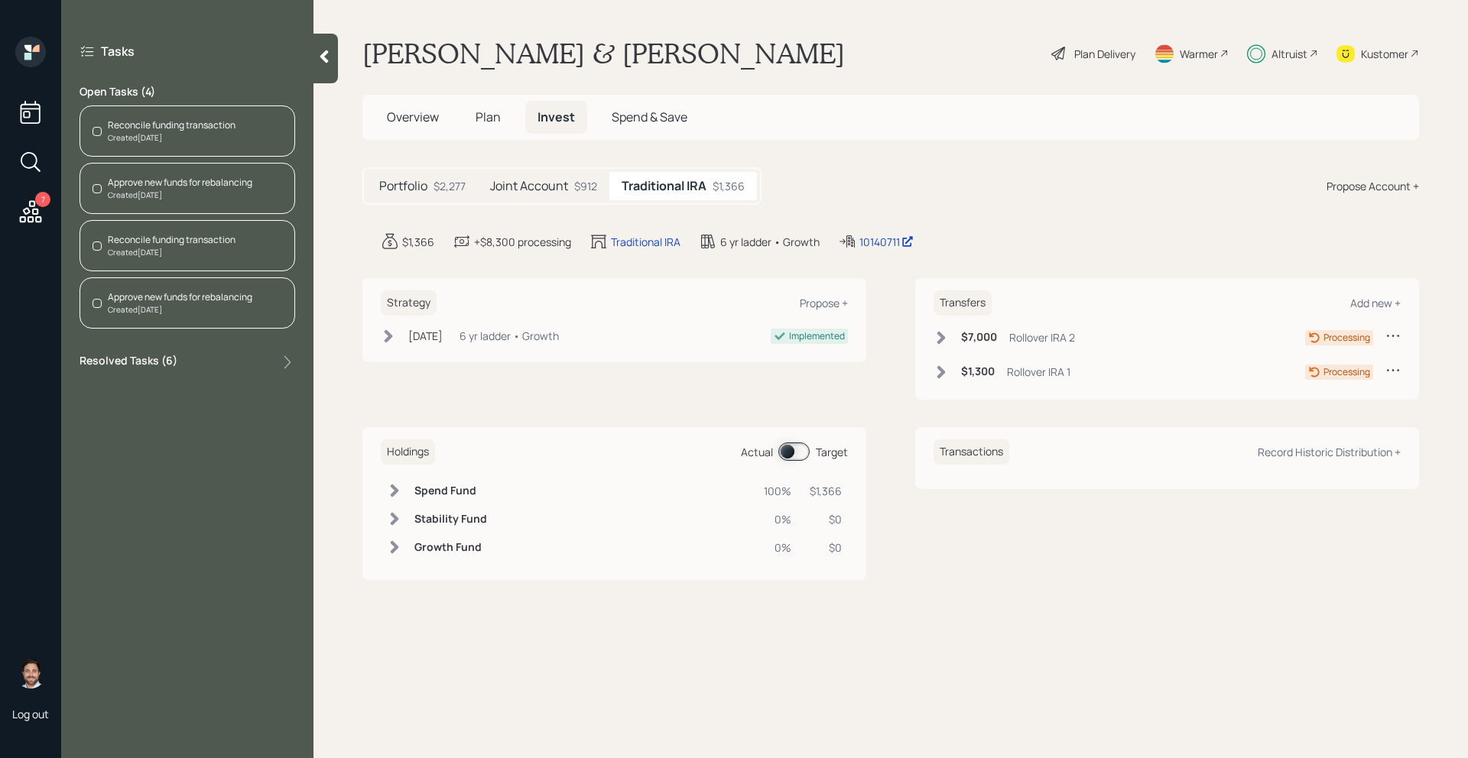
click at [206, 255] on div "Created [DATE]" at bounding box center [172, 252] width 128 height 11
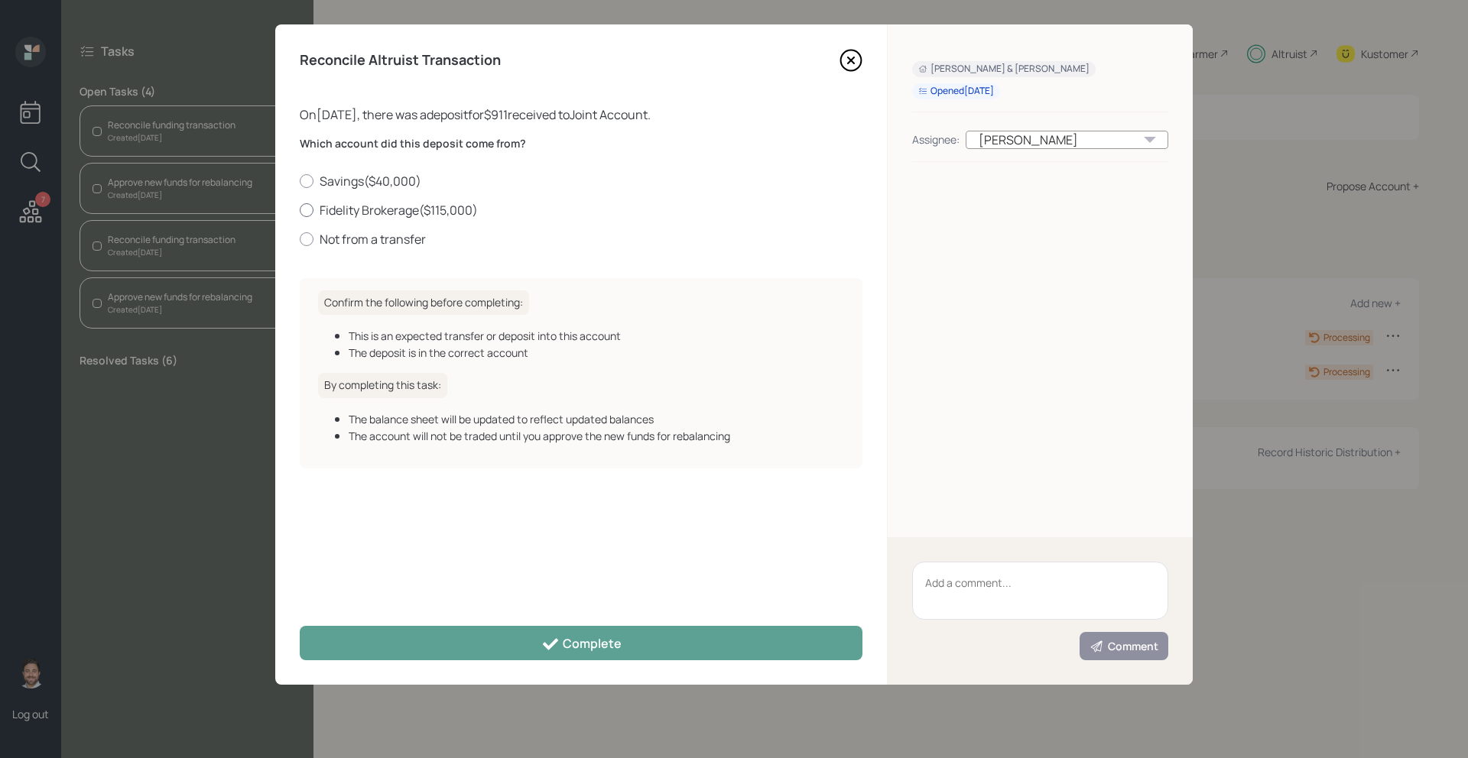
click at [307, 216] on div at bounding box center [307, 210] width 14 height 14
click at [300, 210] on input "Fidelity Brokerage ( $115,000 )" at bounding box center [299, 209] width 1 height 1
radio input "true"
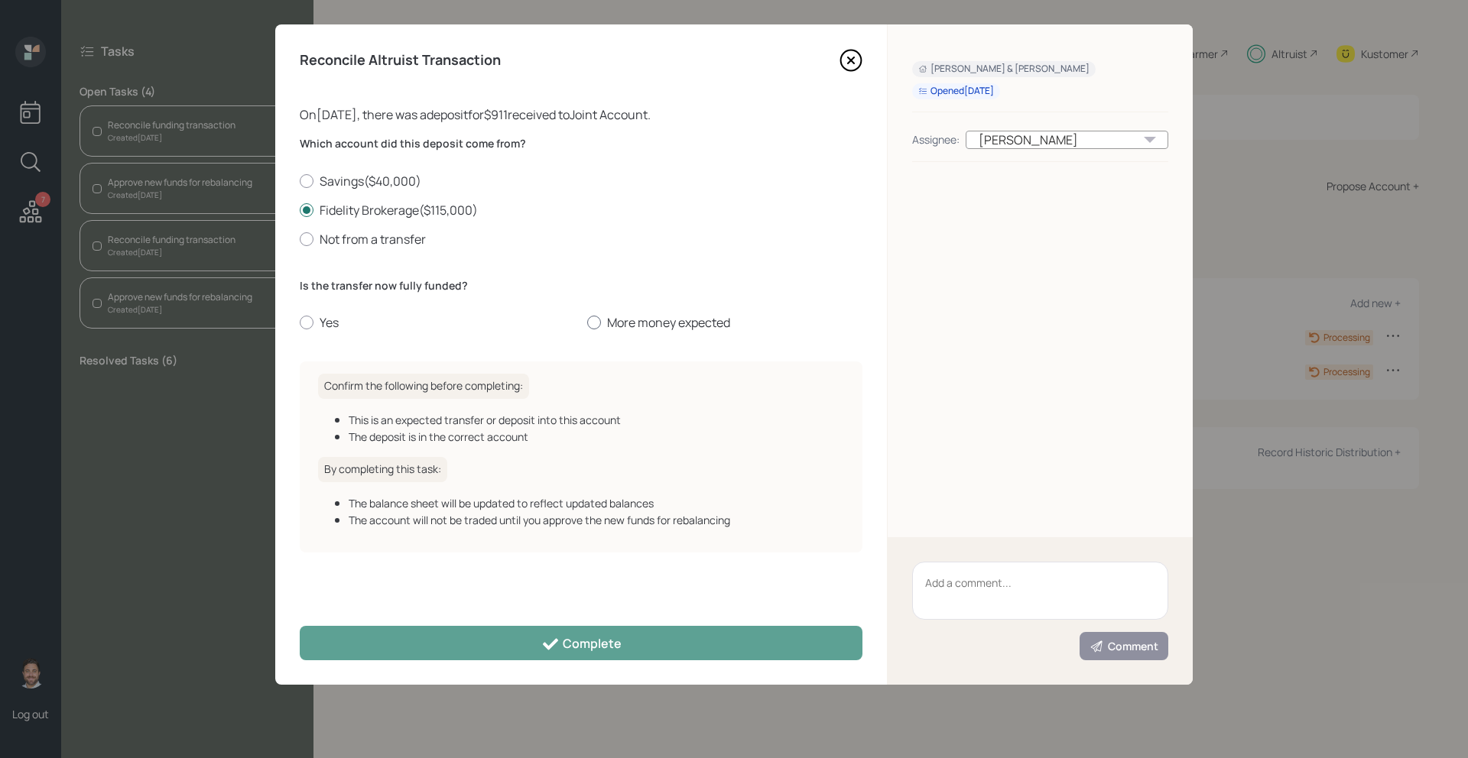
click at [619, 323] on label "More money expected" at bounding box center [724, 322] width 275 height 17
click at [587, 323] on input "More money expected" at bounding box center [586, 323] width 1 height 1
radio input "true"
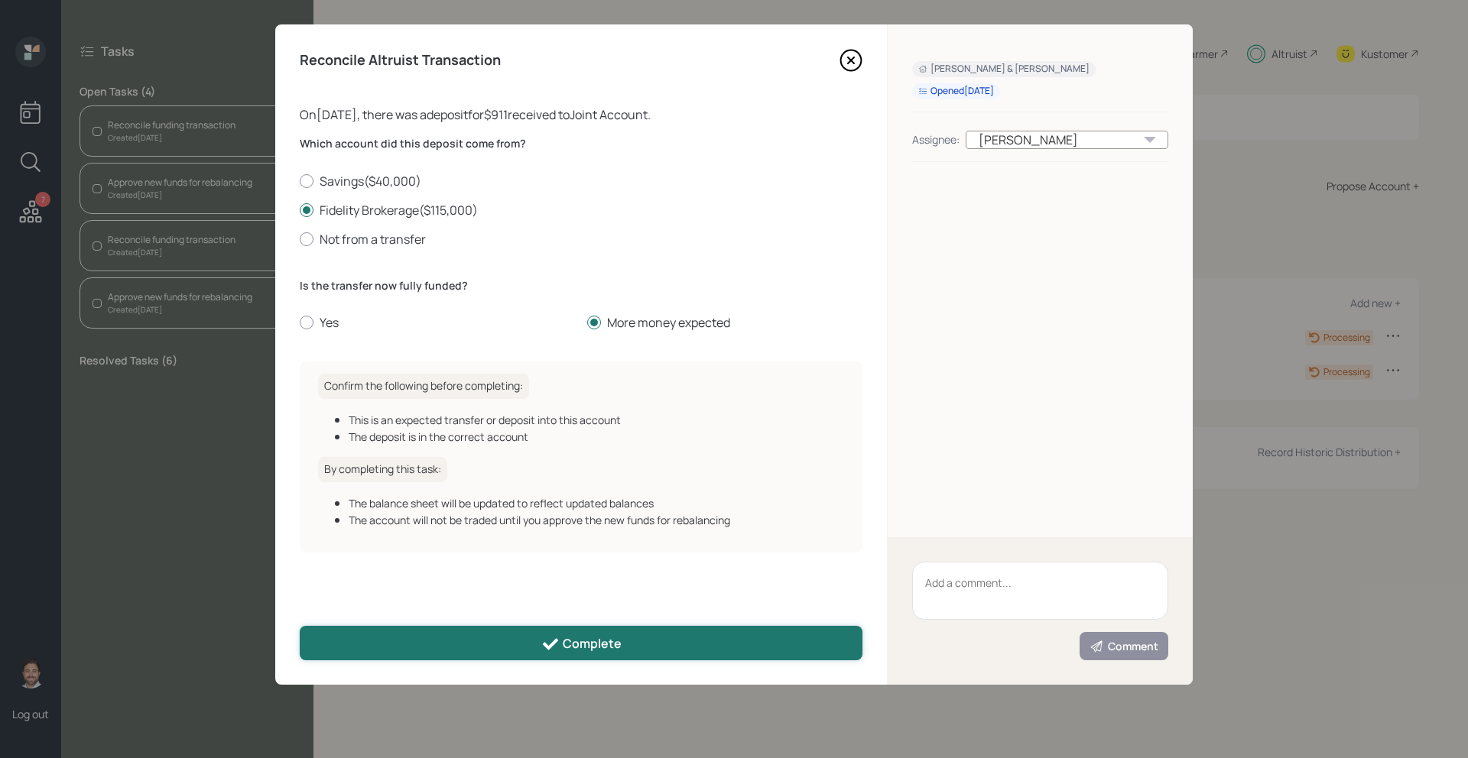
click at [442, 638] on button "Complete" at bounding box center [581, 643] width 563 height 34
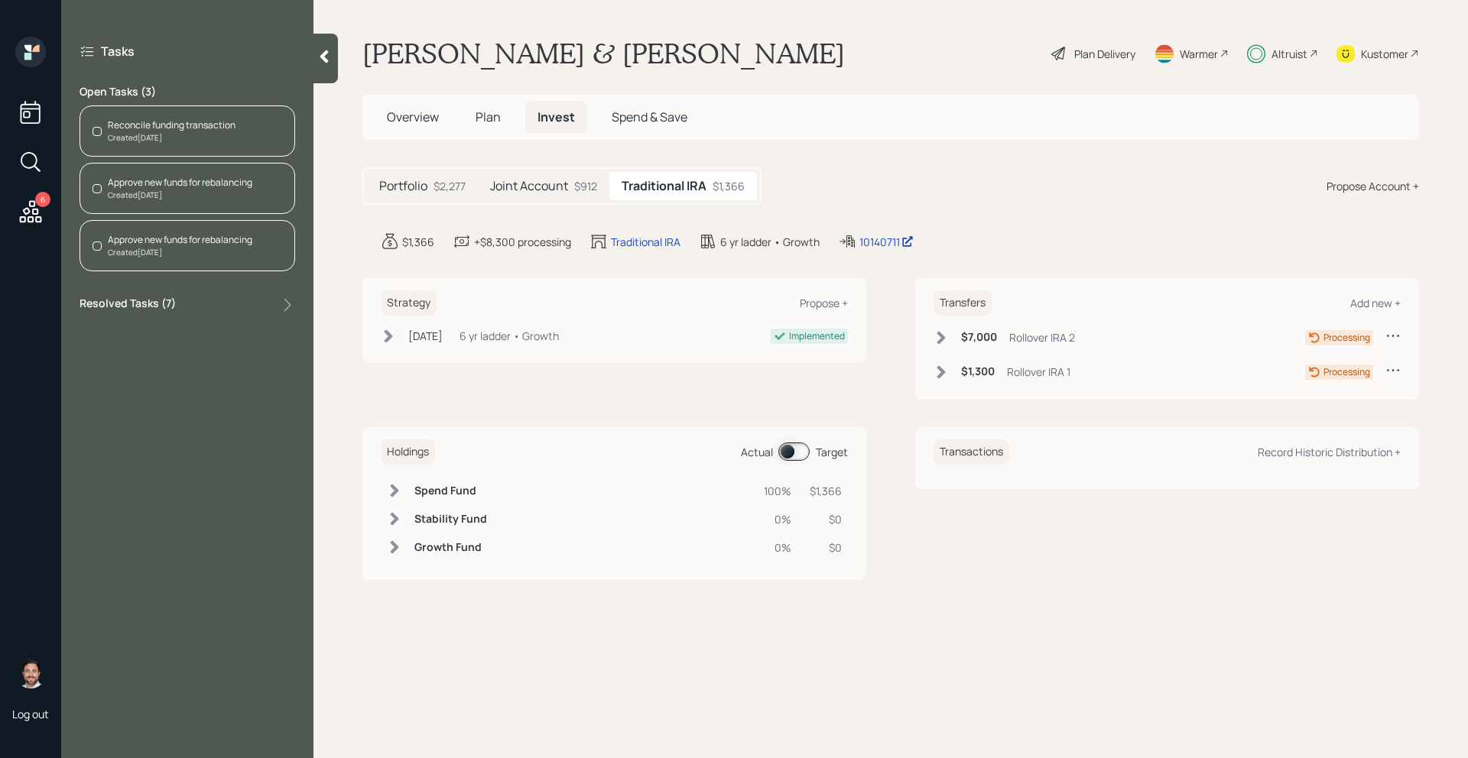
click at [238, 139] on div "Reconcile funding transaction Created [DATE]" at bounding box center [187, 130] width 216 height 51
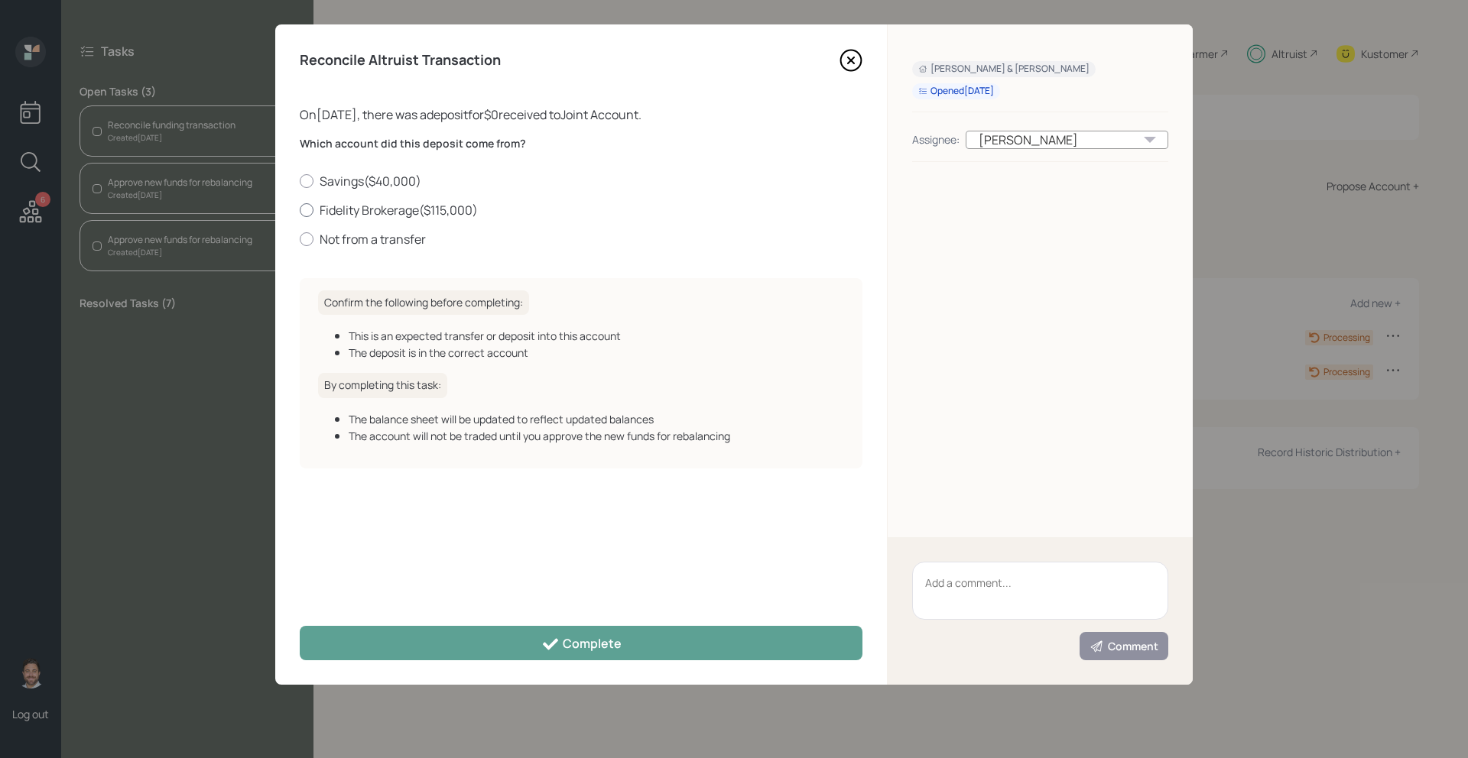
click at [390, 216] on label "Fidelity Brokerage ( $115,000 )" at bounding box center [581, 210] width 563 height 17
click at [300, 210] on input "Fidelity Brokerage ( $115,000 )" at bounding box center [299, 209] width 1 height 1
radio input "true"
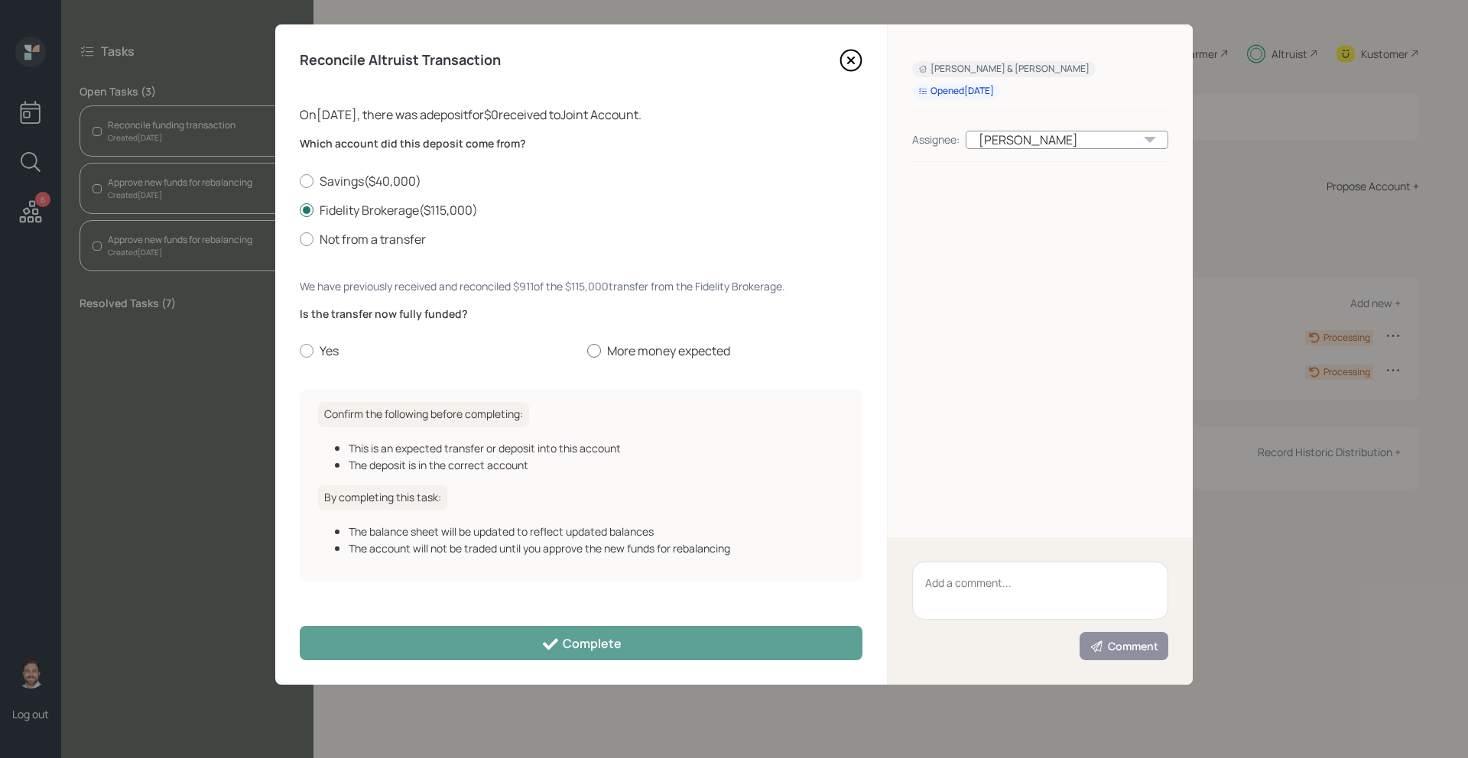
click at [604, 351] on label "More money expected" at bounding box center [724, 350] width 275 height 17
click at [587, 351] on input "More money expected" at bounding box center [586, 351] width 1 height 1
radio input "true"
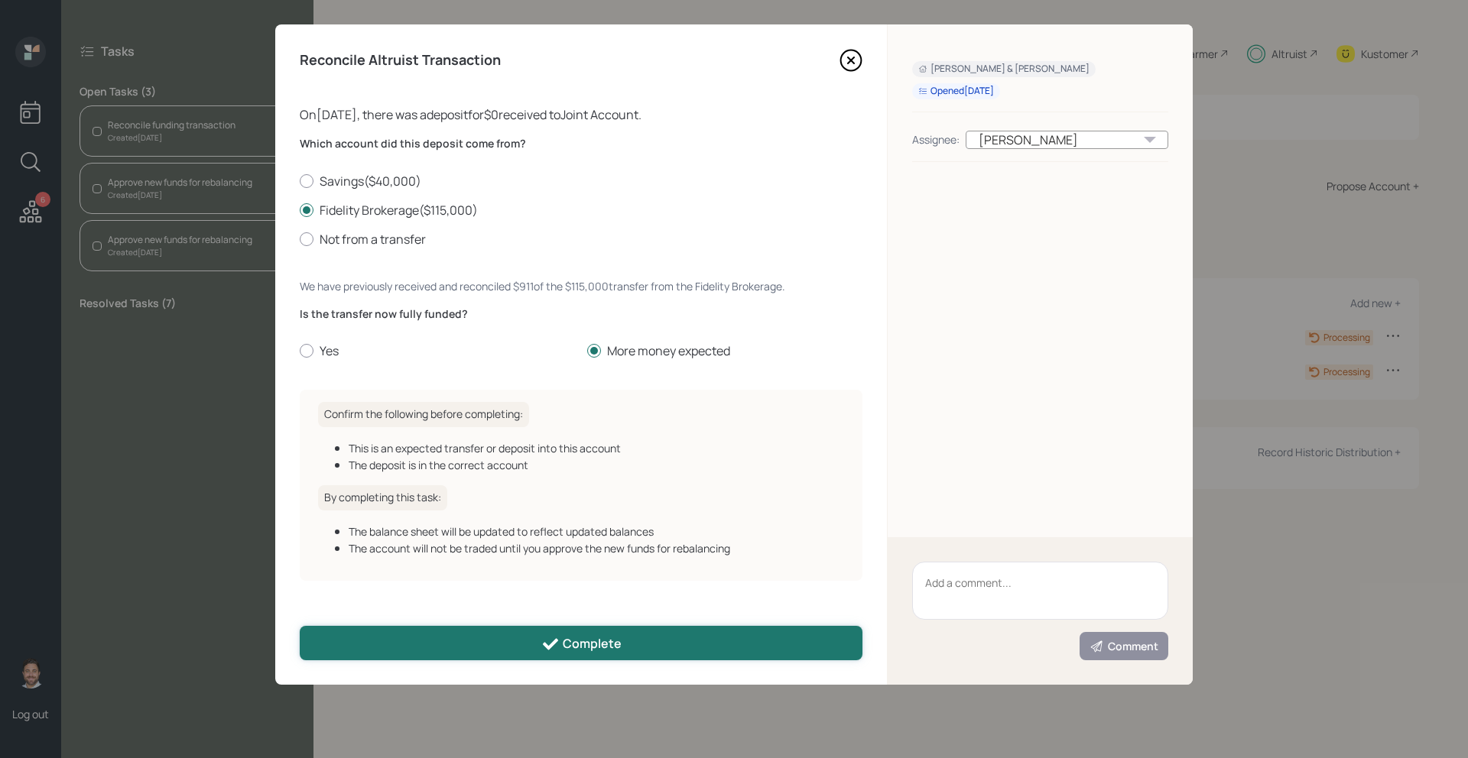
click at [575, 635] on div "Complete" at bounding box center [581, 644] width 80 height 18
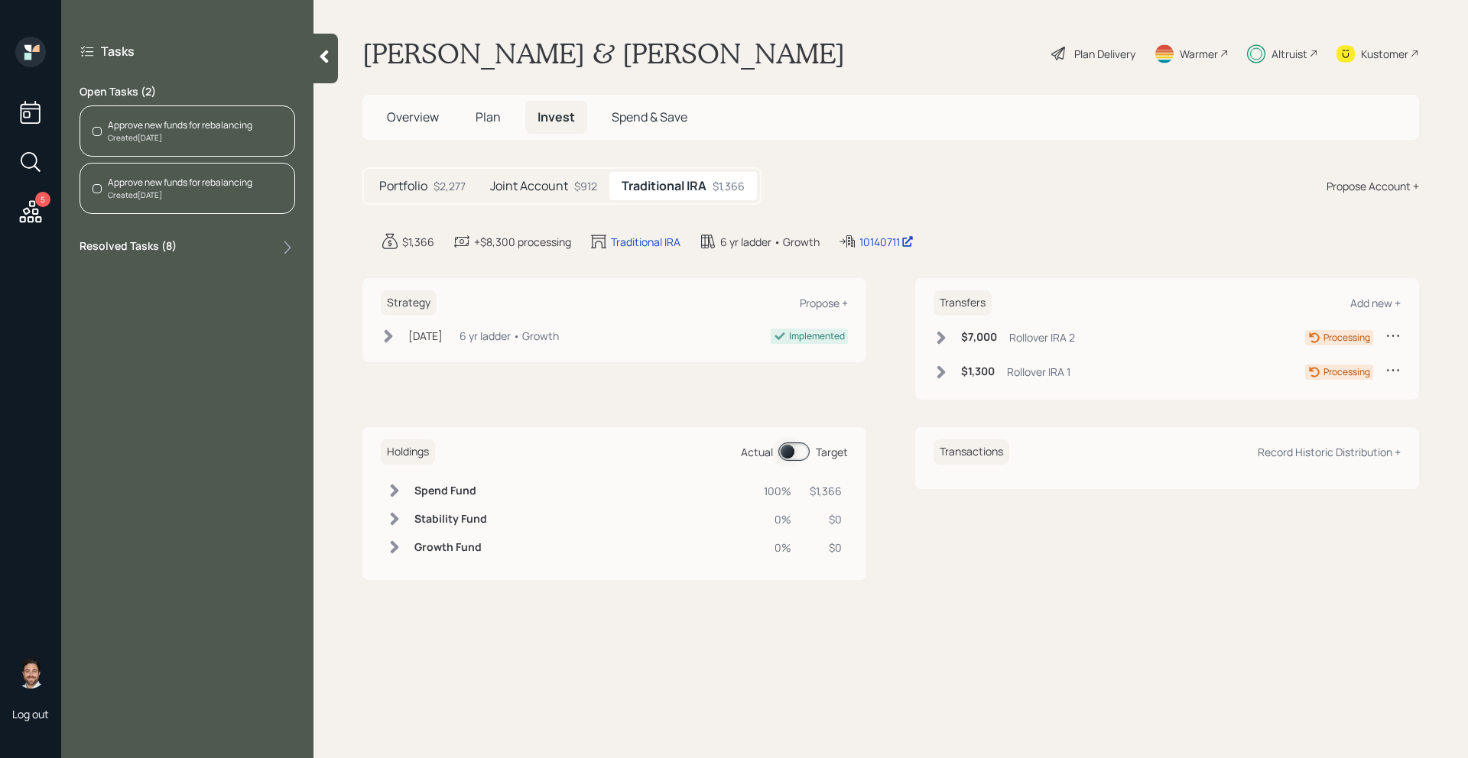
click at [166, 144] on div "Approve new funds for rebalancing Created [DATE]" at bounding box center [187, 130] width 216 height 51
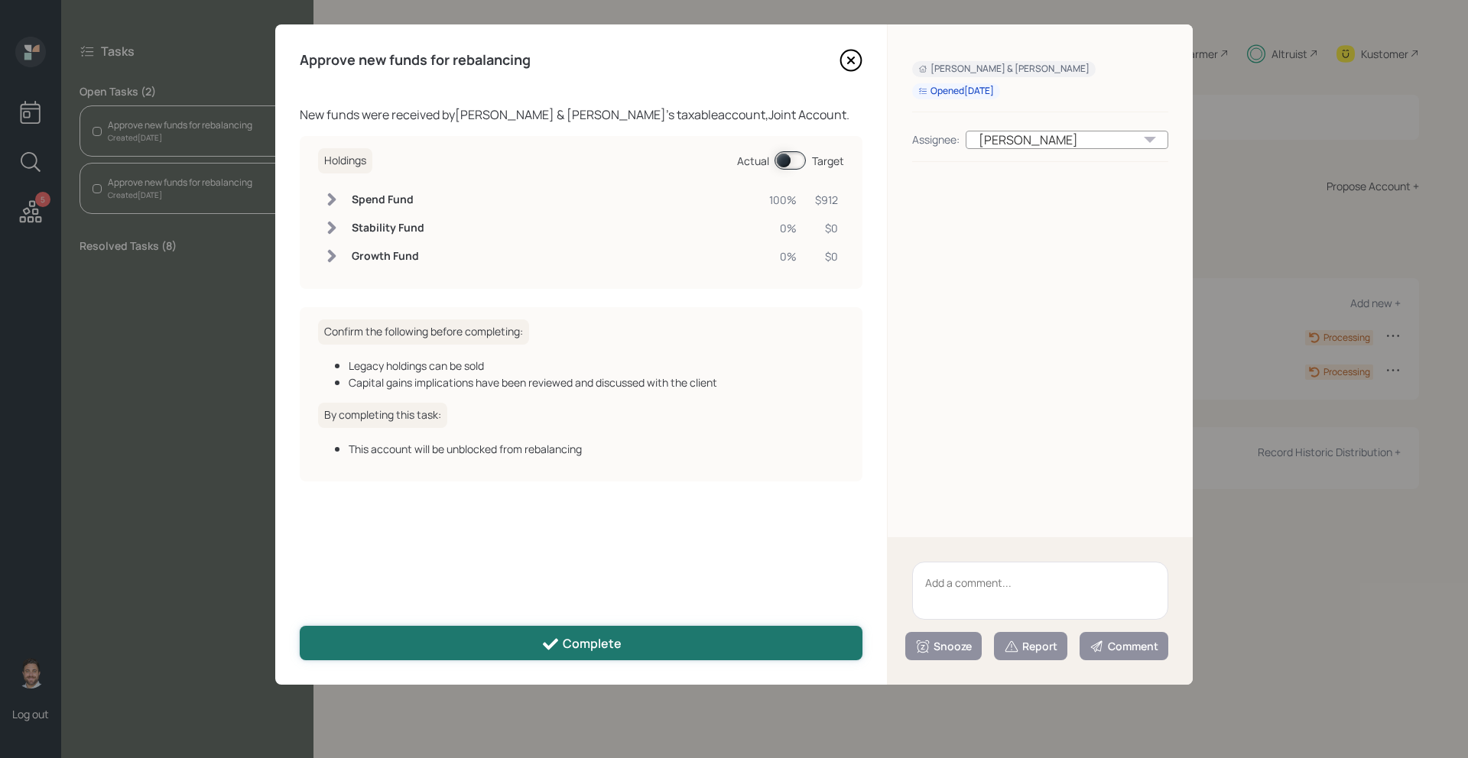
click at [527, 645] on button "Complete" at bounding box center [581, 643] width 563 height 34
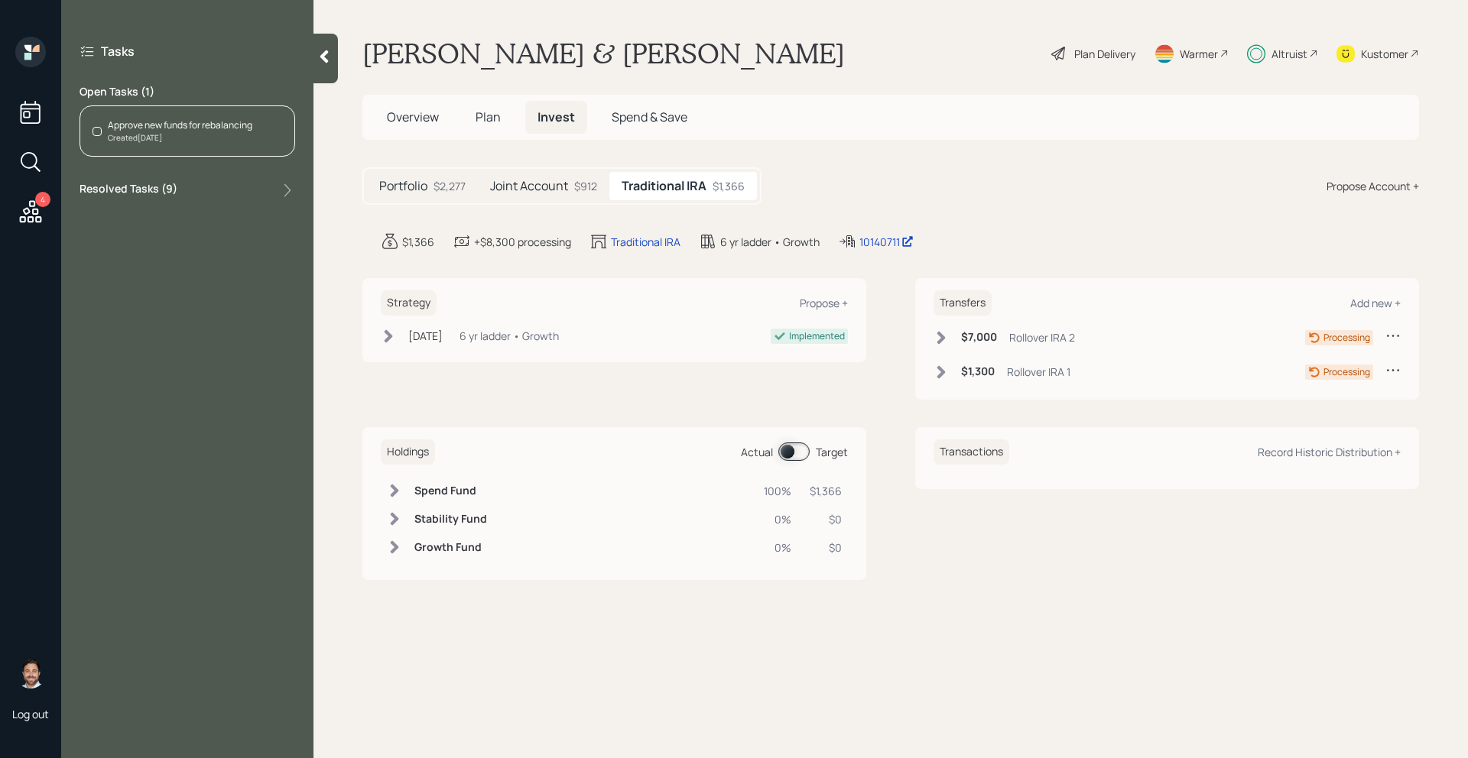
click at [224, 135] on div "Created [DATE]" at bounding box center [180, 137] width 144 height 11
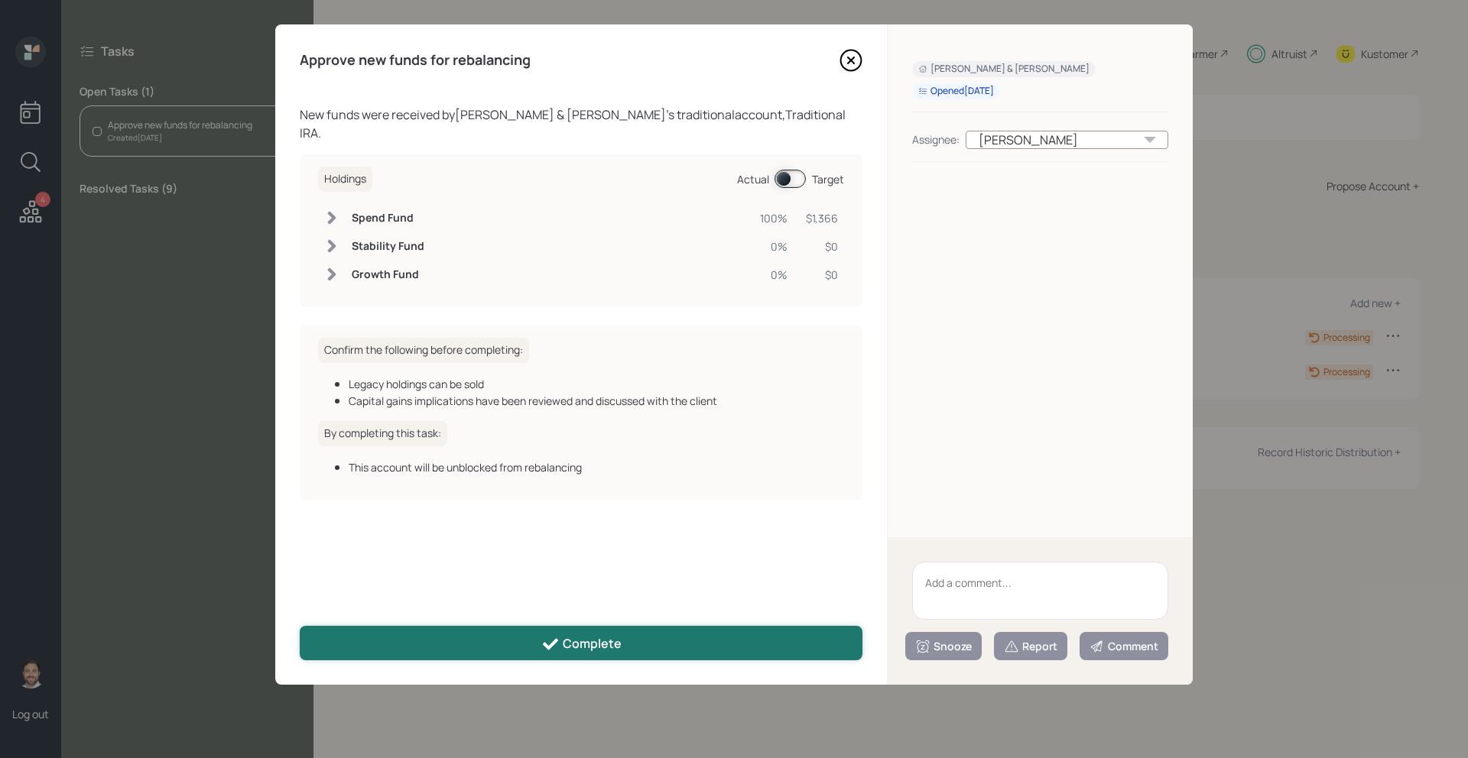
click at [575, 647] on div "Complete" at bounding box center [581, 644] width 80 height 18
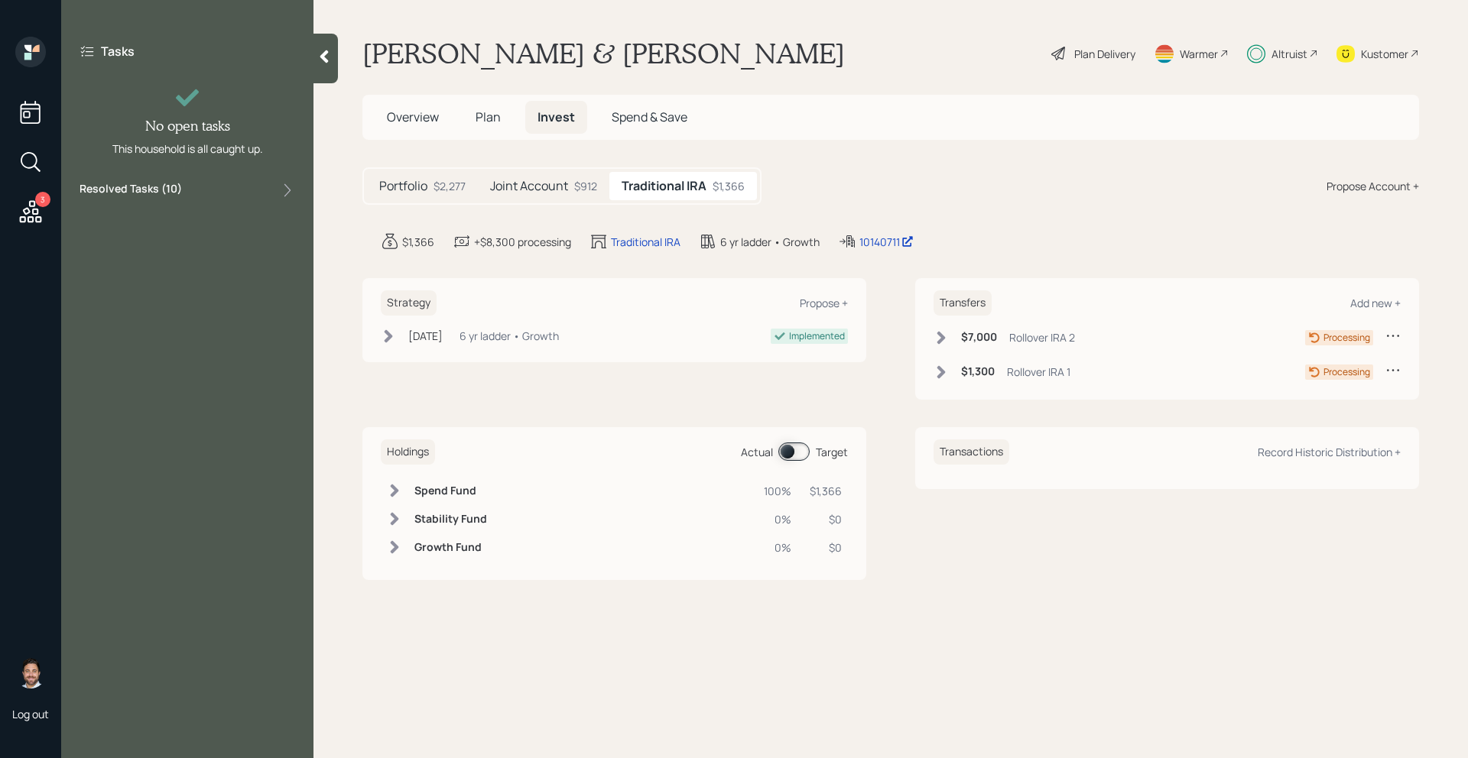
click at [1403, 50] on div "Kustomer" at bounding box center [1384, 54] width 47 height 16
